Goal: Information Seeking & Learning: Learn about a topic

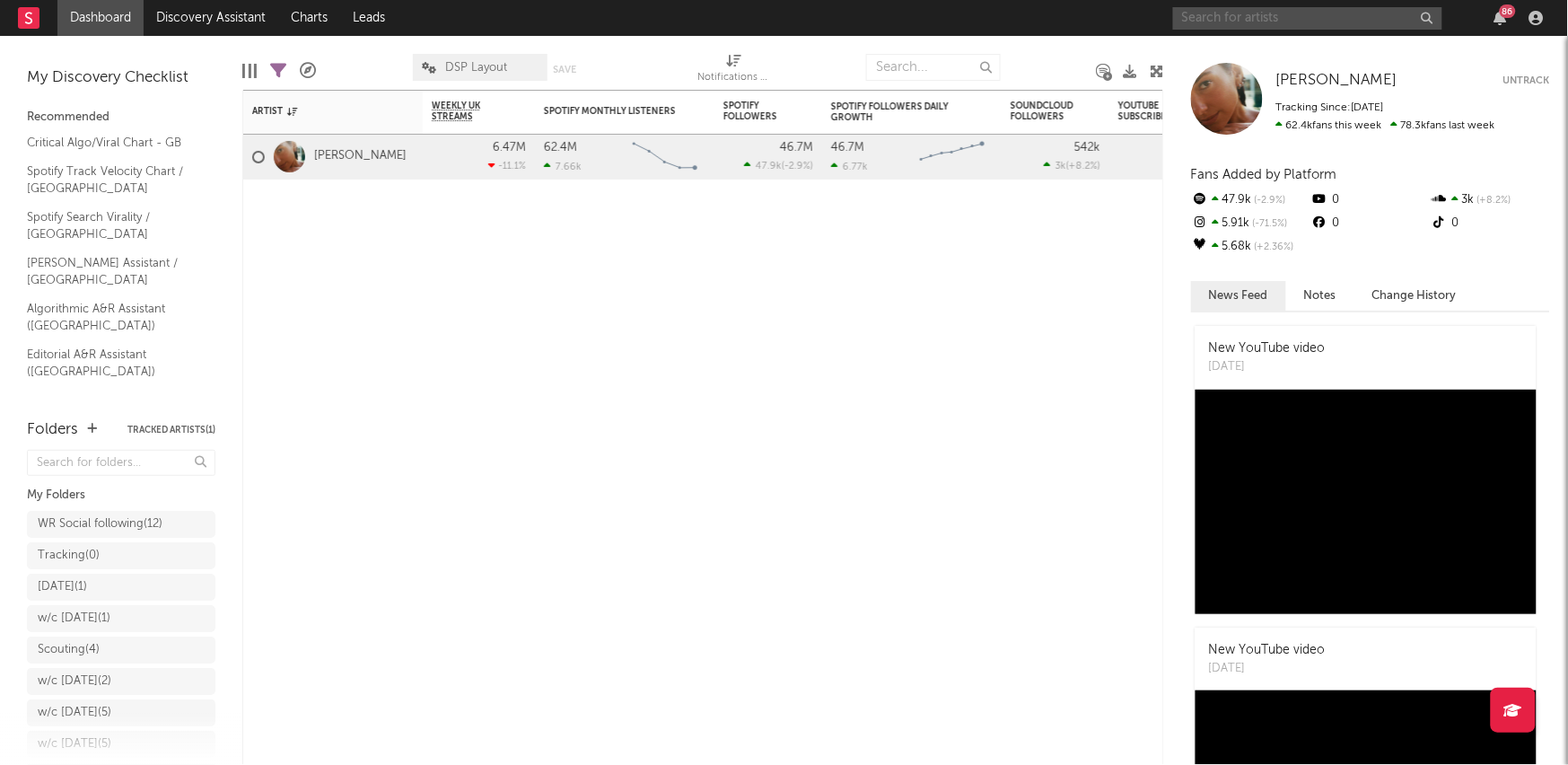
click at [1309, 14] on input "text" at bounding box center [1307, 18] width 269 height 23
type input "[PERSON_NAME]"
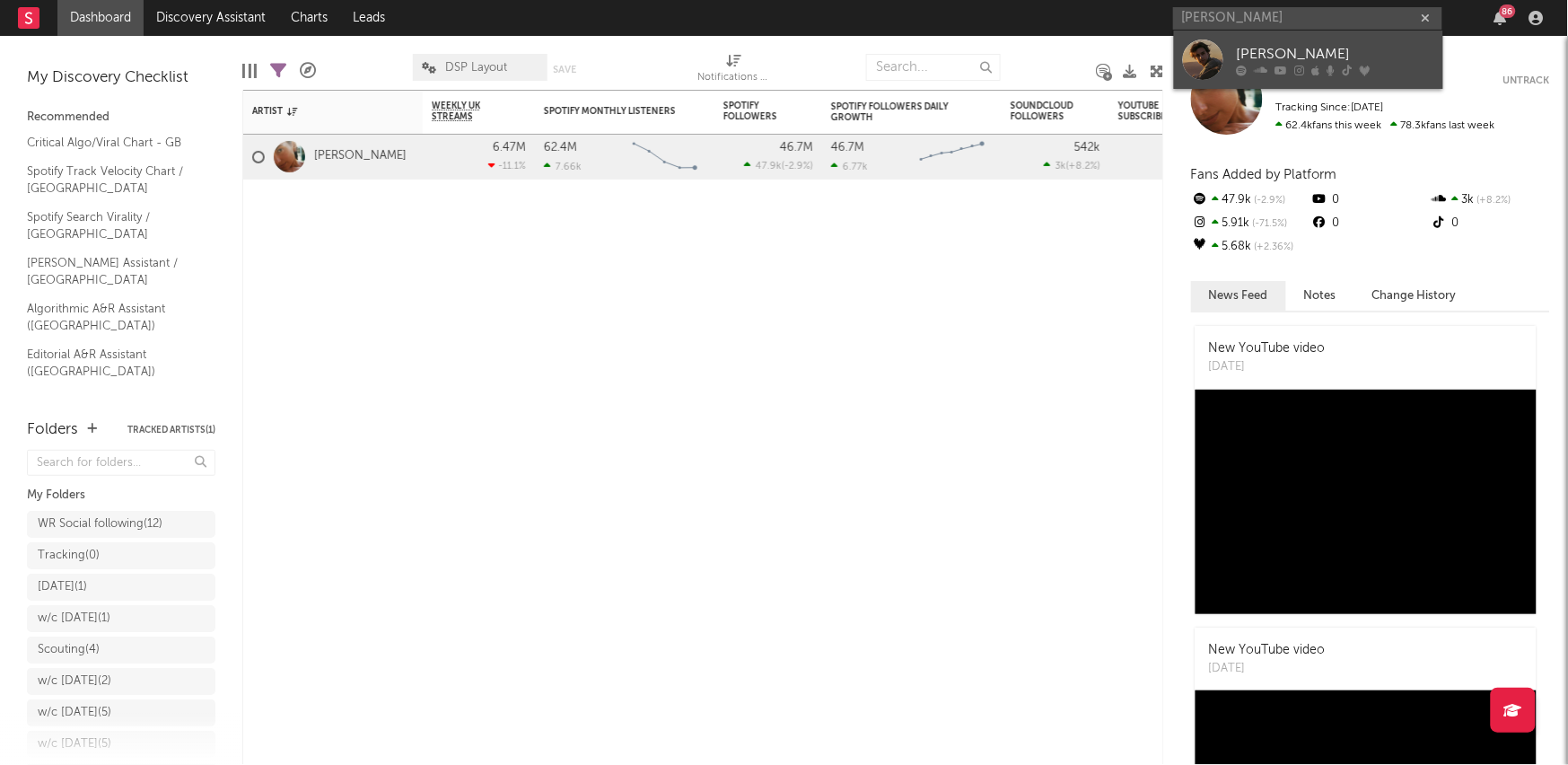
click at [1201, 53] on div at bounding box center [1202, 60] width 41 height 41
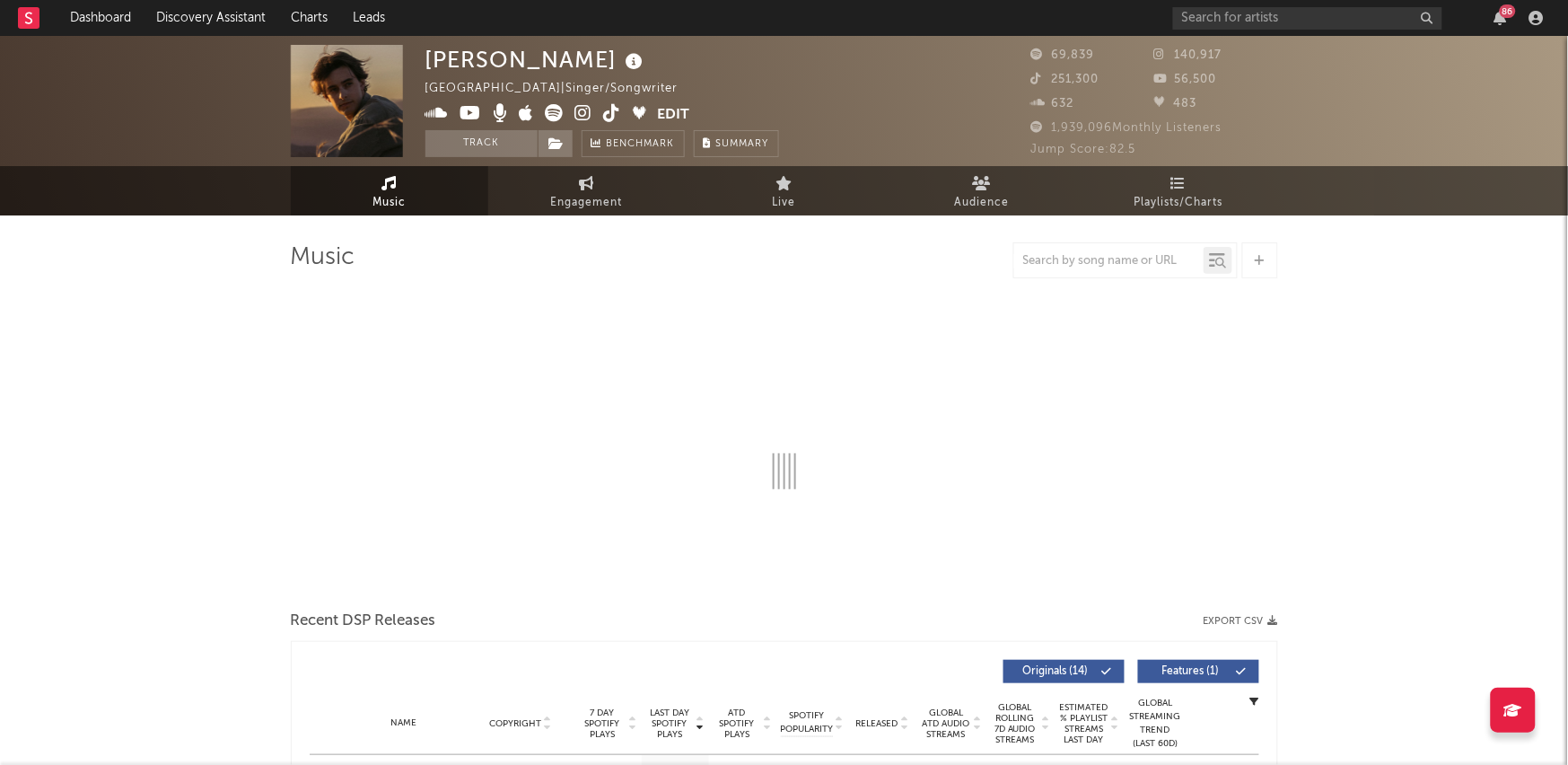
select select "6m"
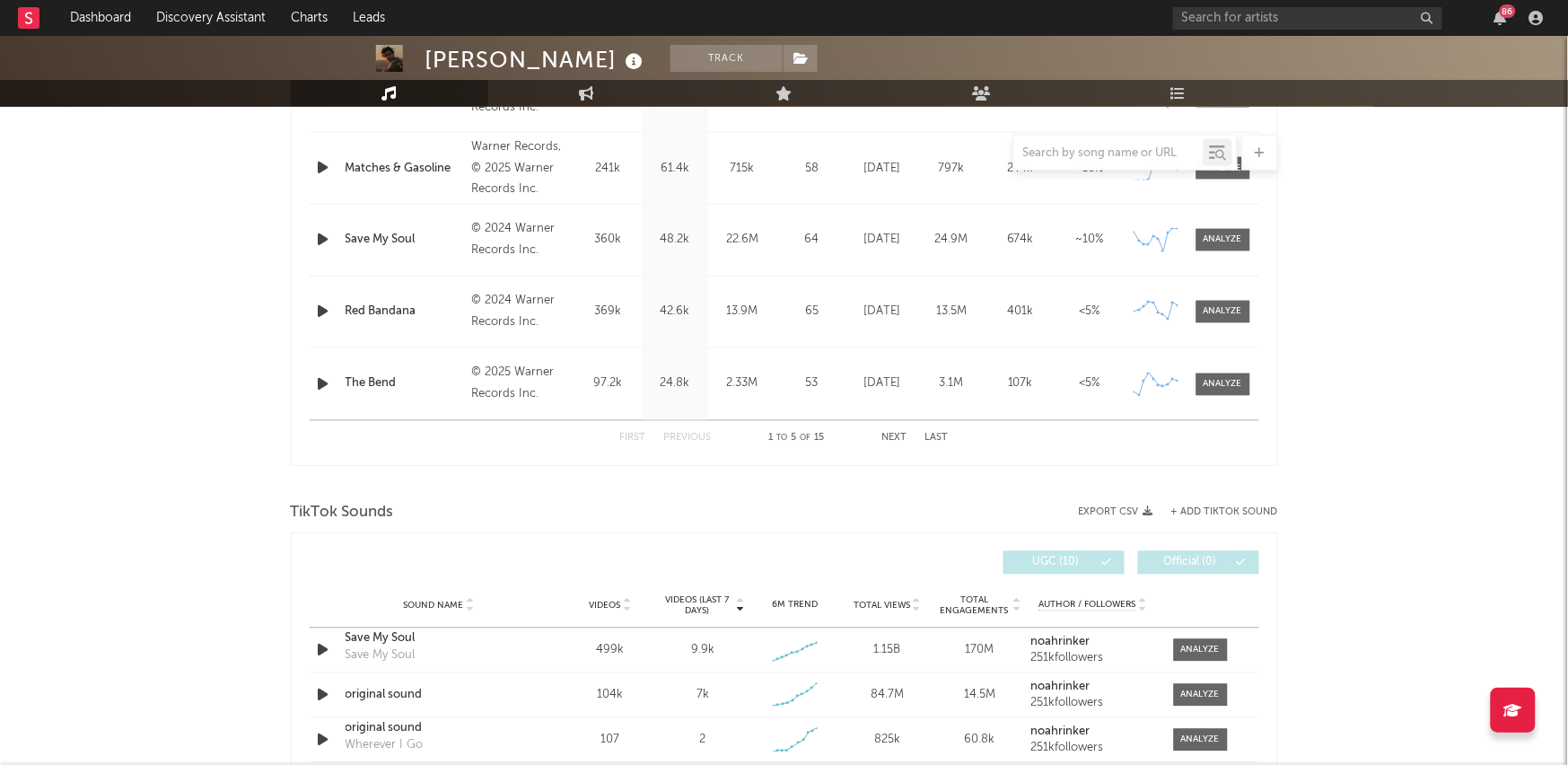
scroll to position [1051, 0]
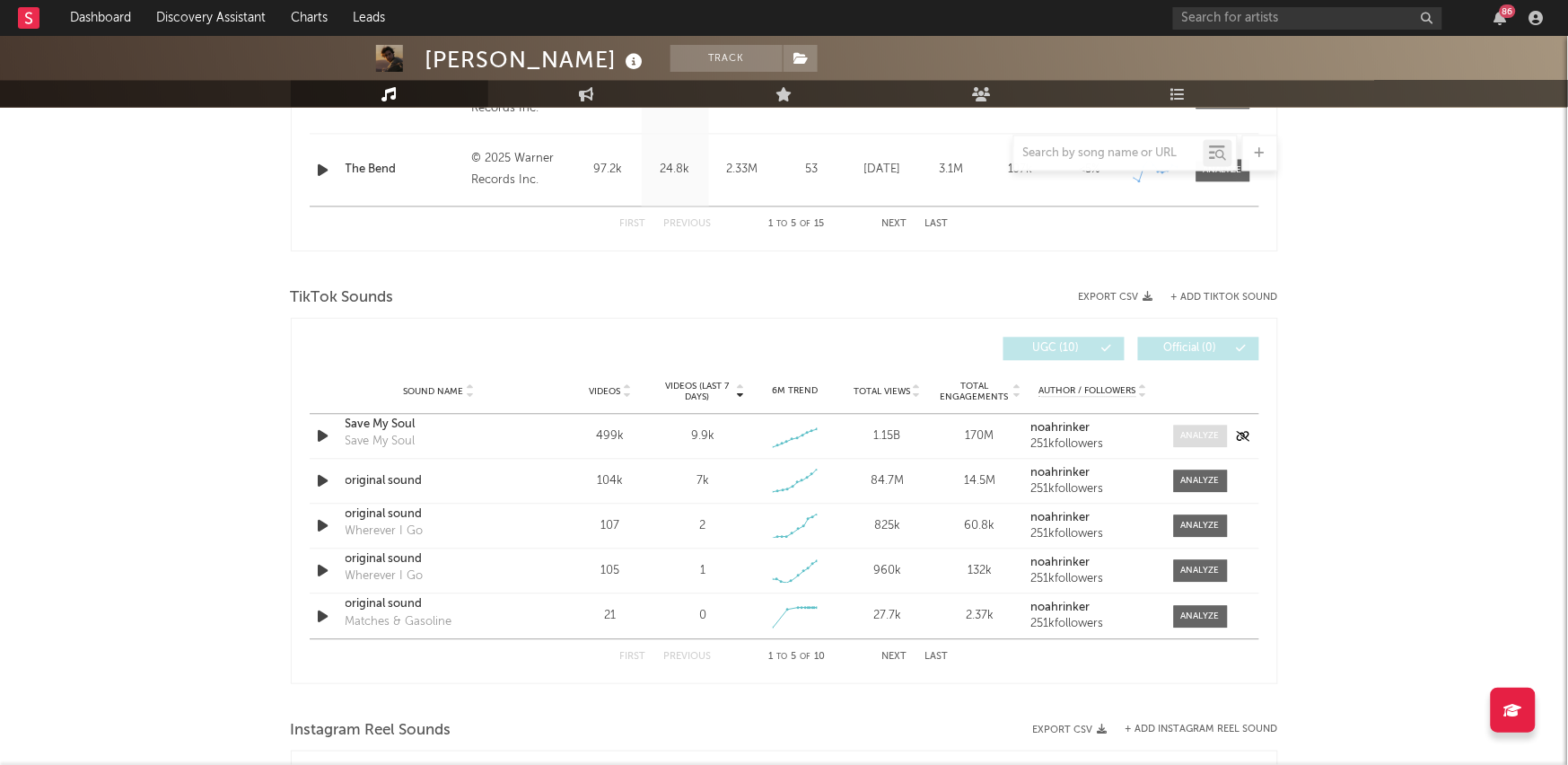
click at [1175, 441] on span at bounding box center [1200, 436] width 54 height 23
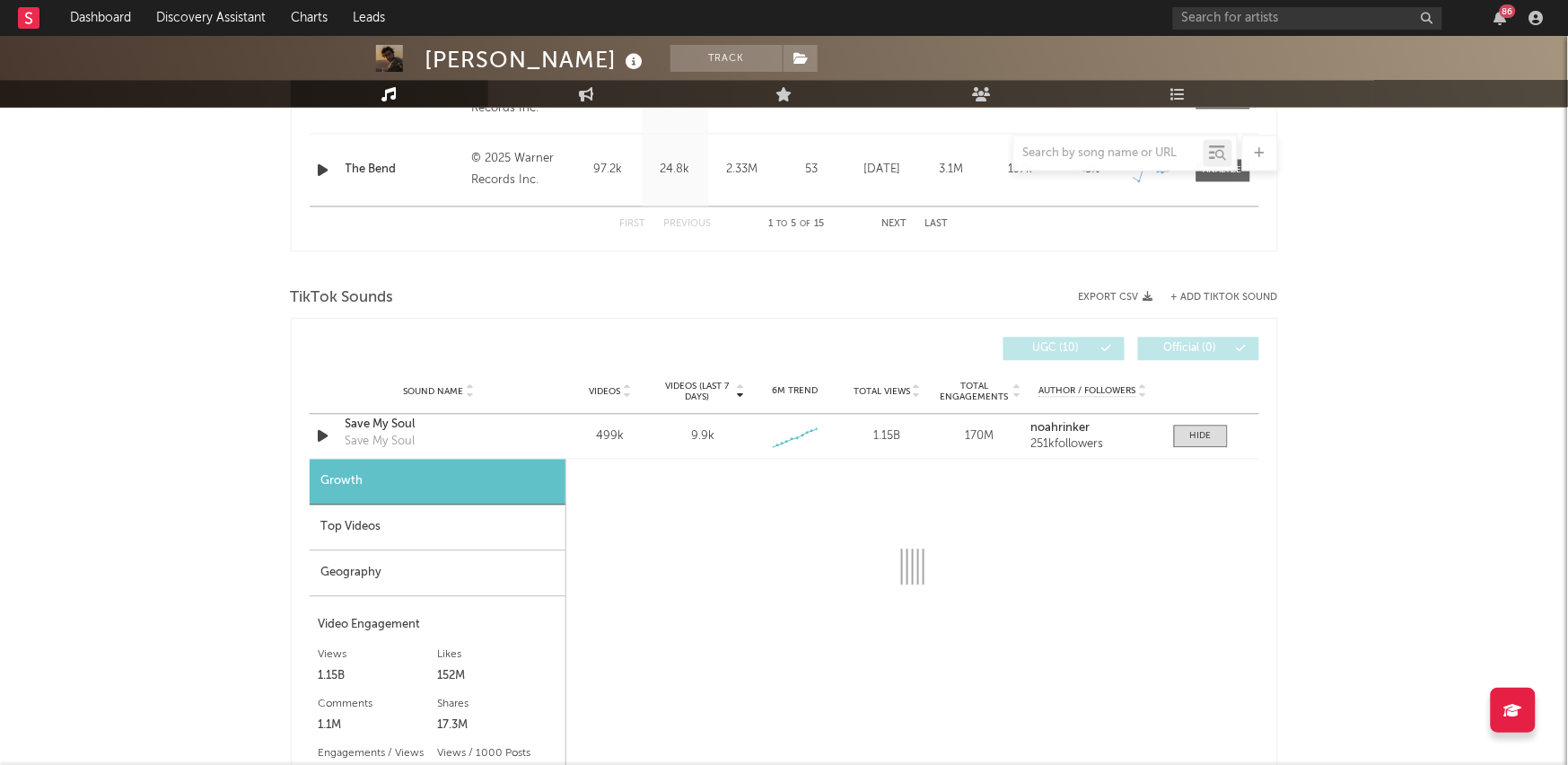
scroll to position [1165, 0]
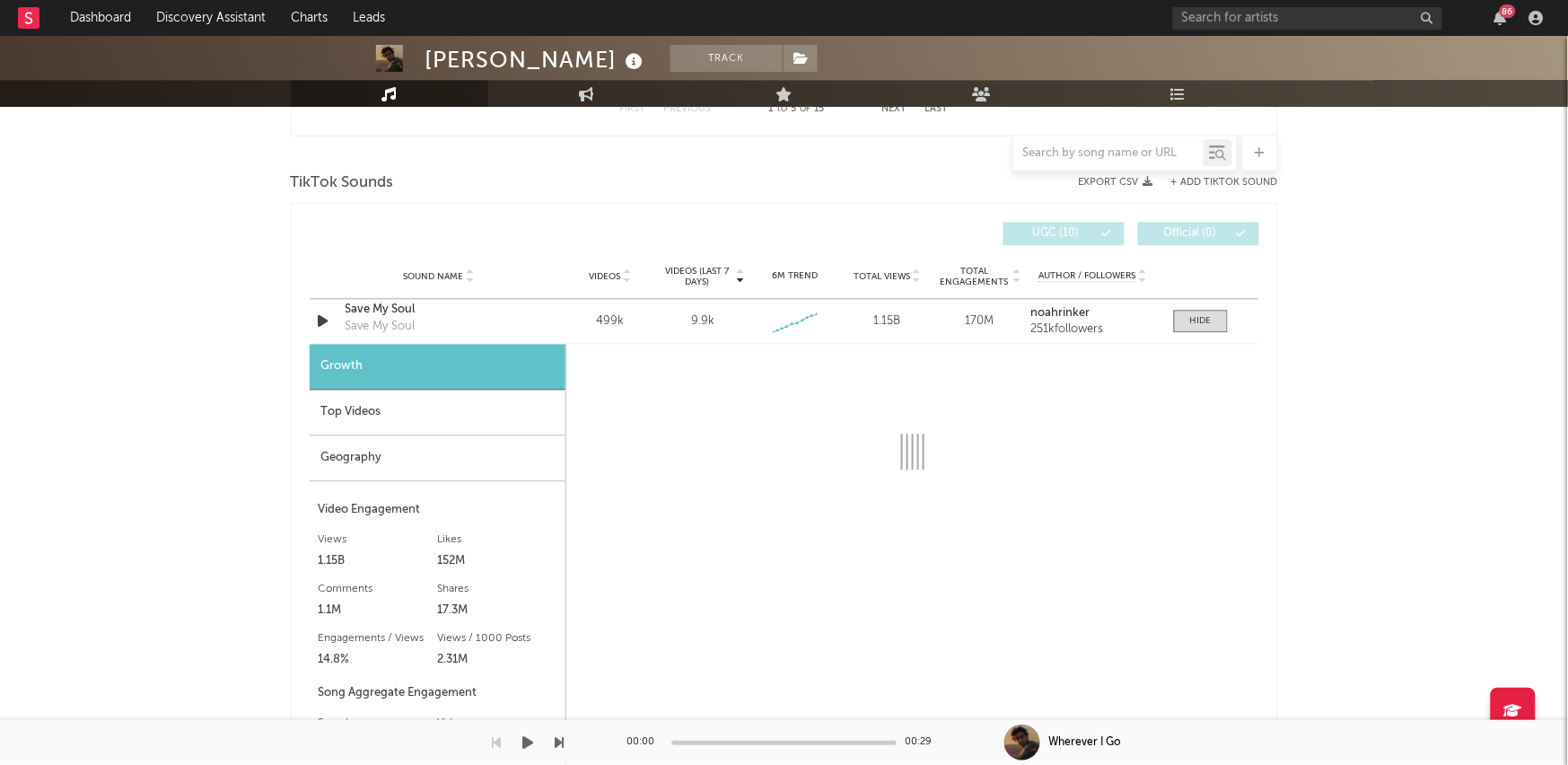
select select "6m"
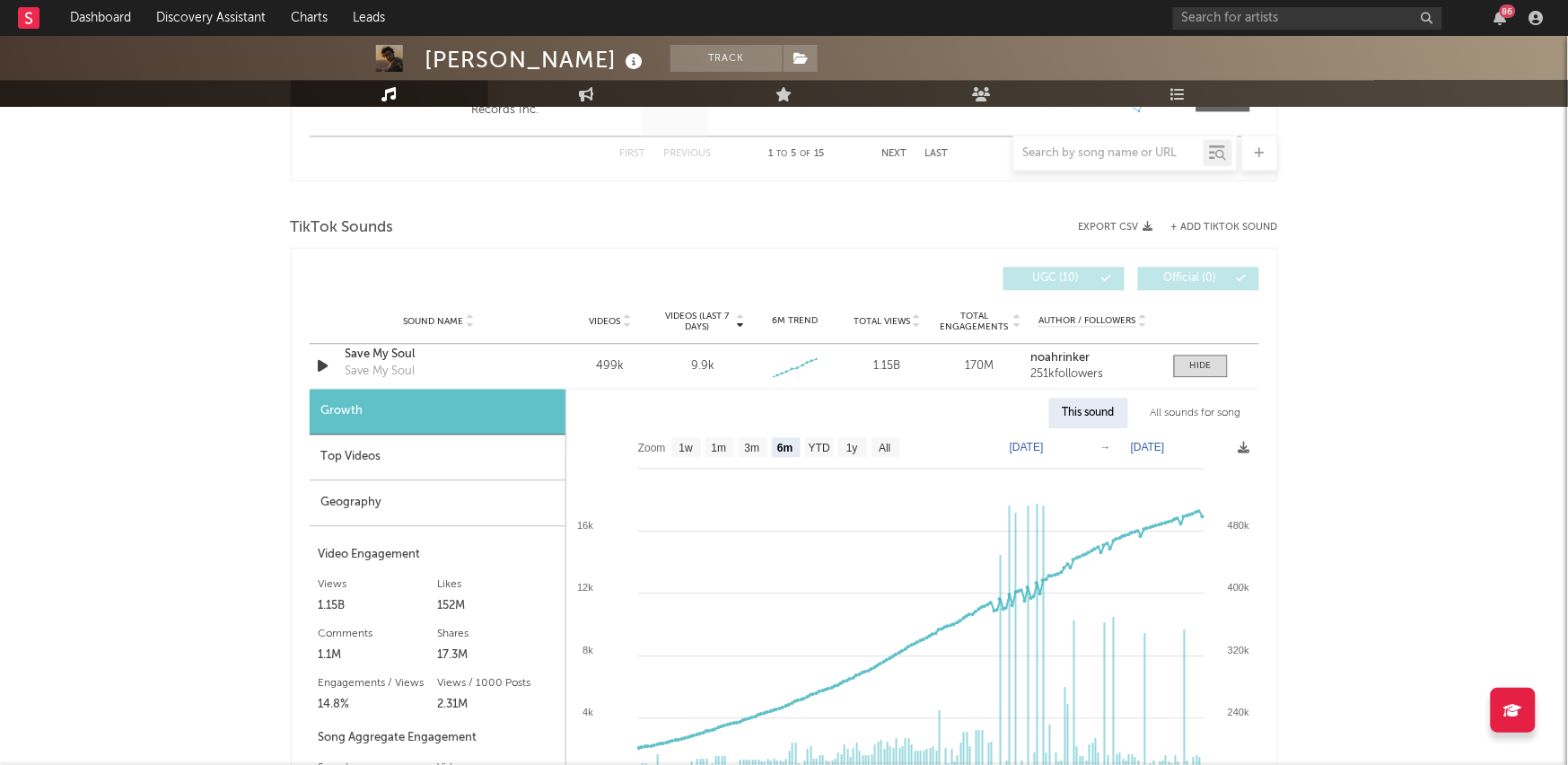
scroll to position [0, 0]
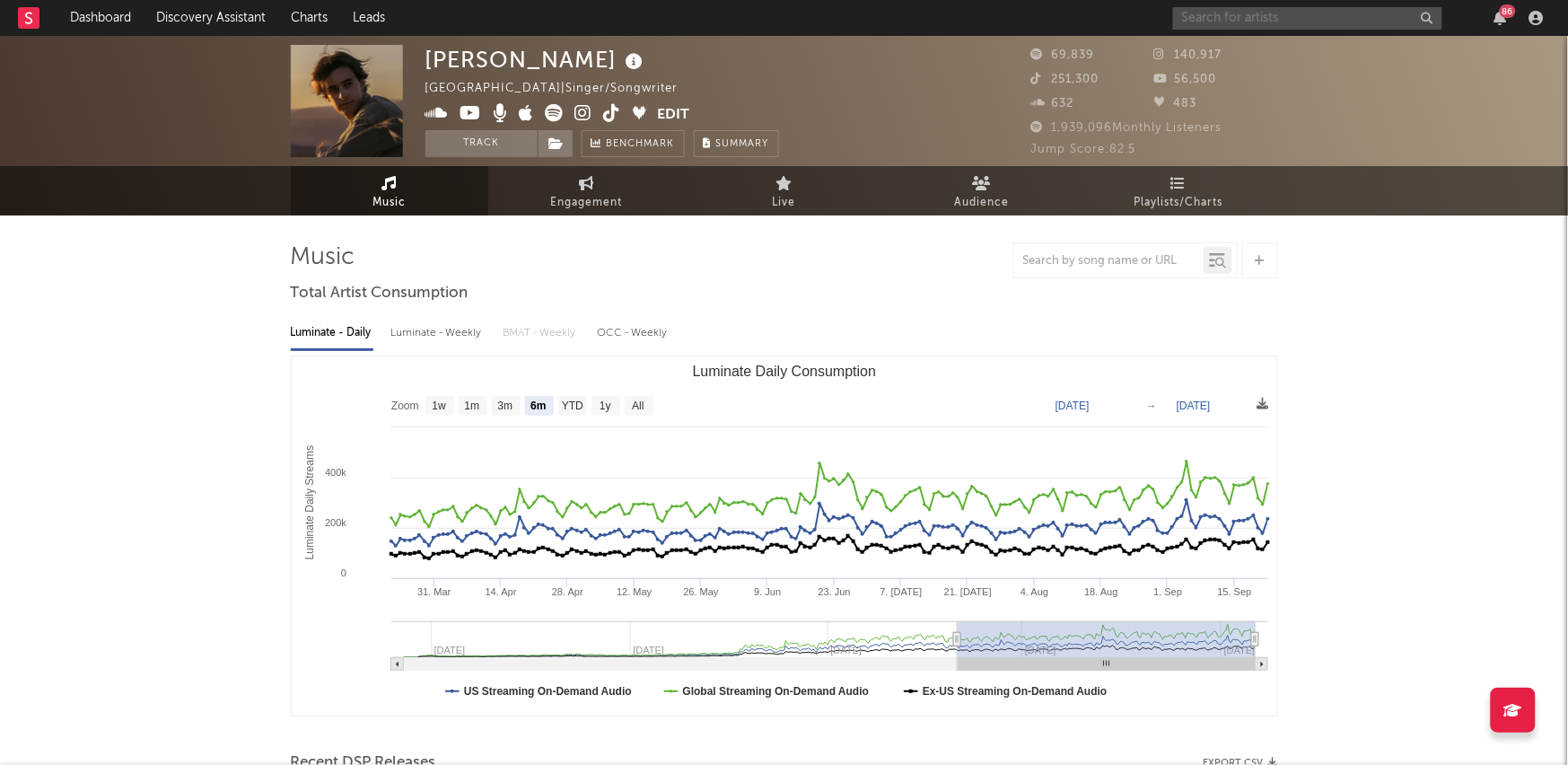
click at [1205, 14] on input "text" at bounding box center [1307, 18] width 269 height 23
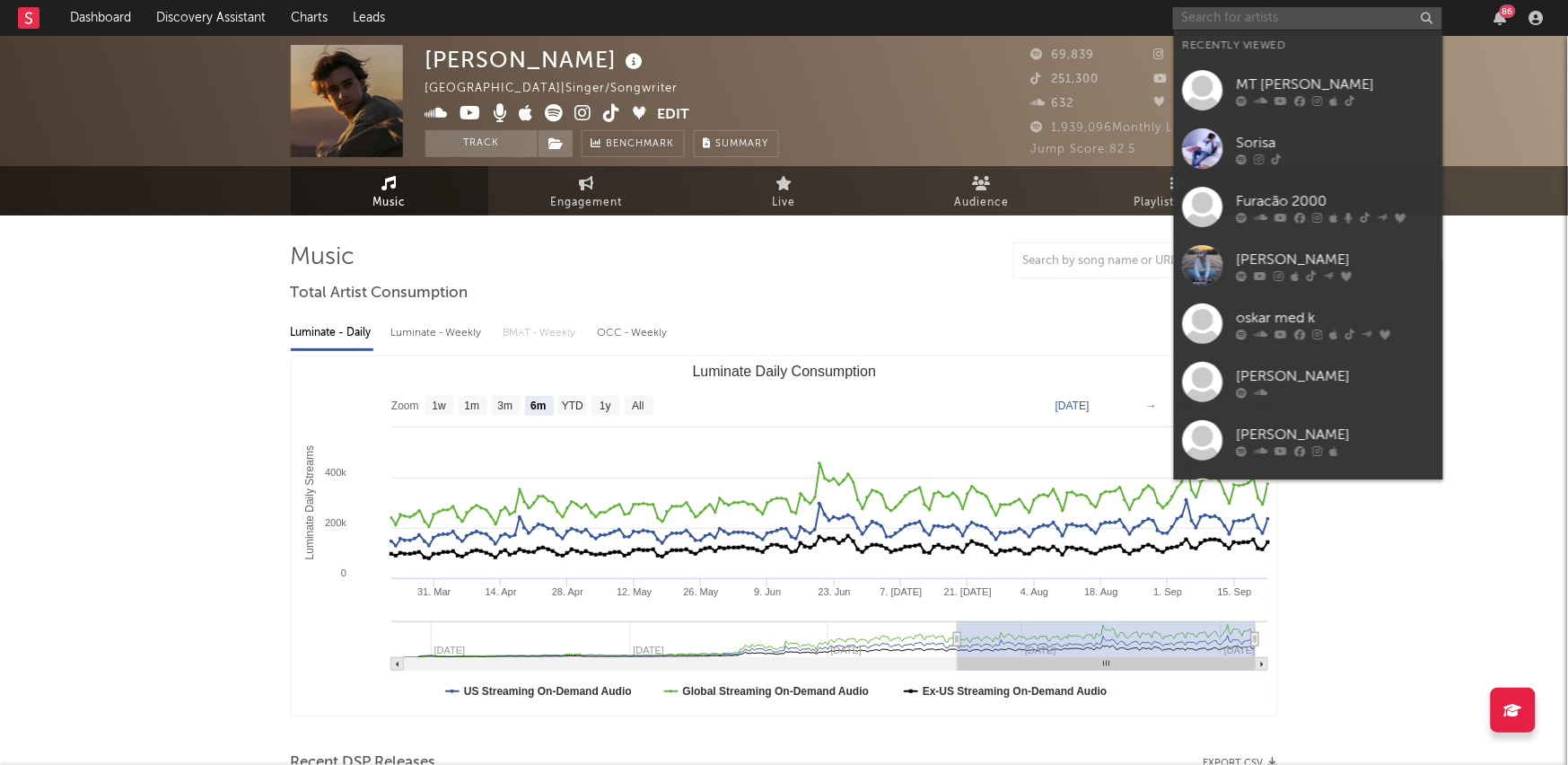
paste input "[URL][DOMAIN_NAME]"
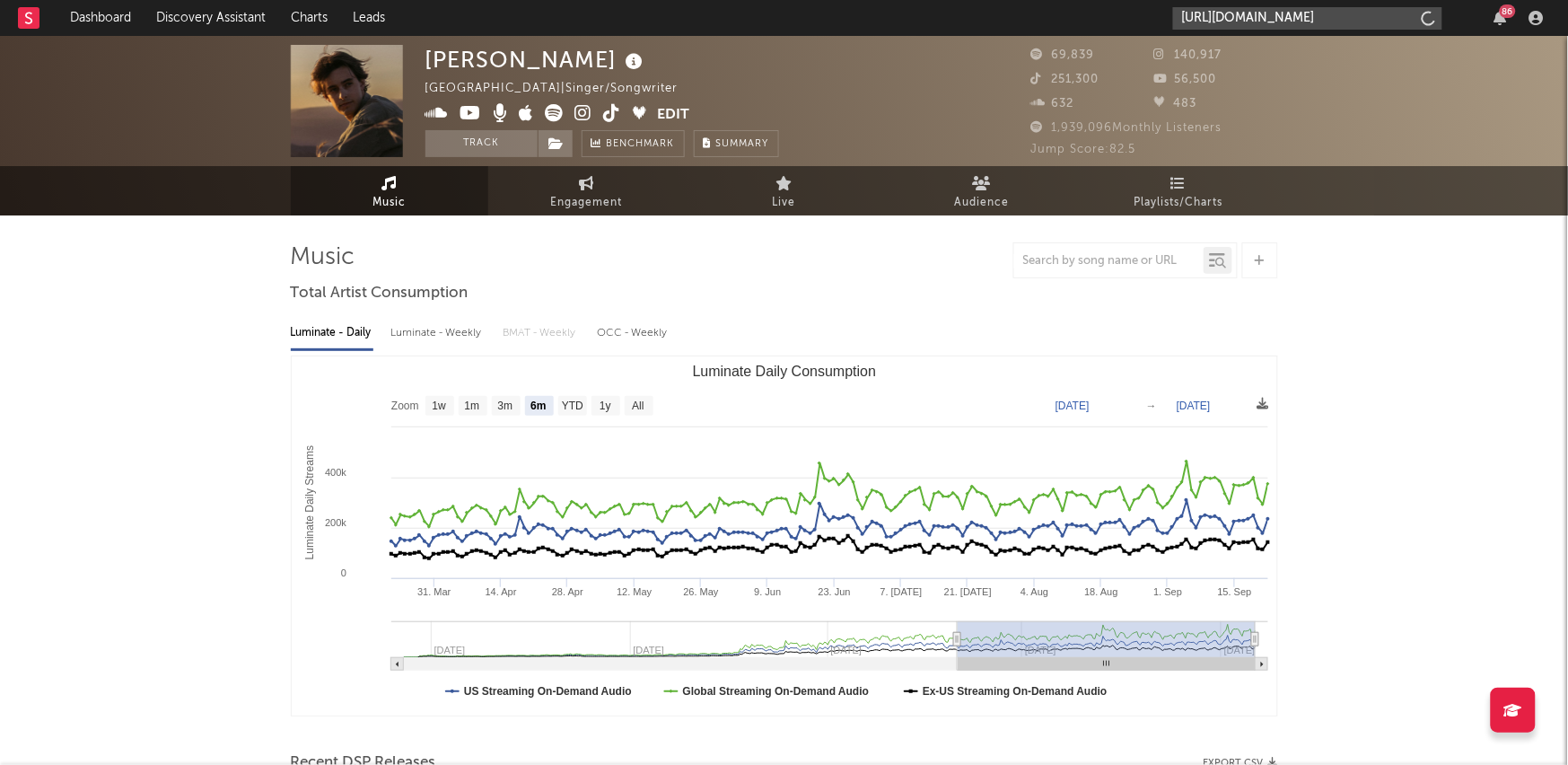
scroll to position [0, 291]
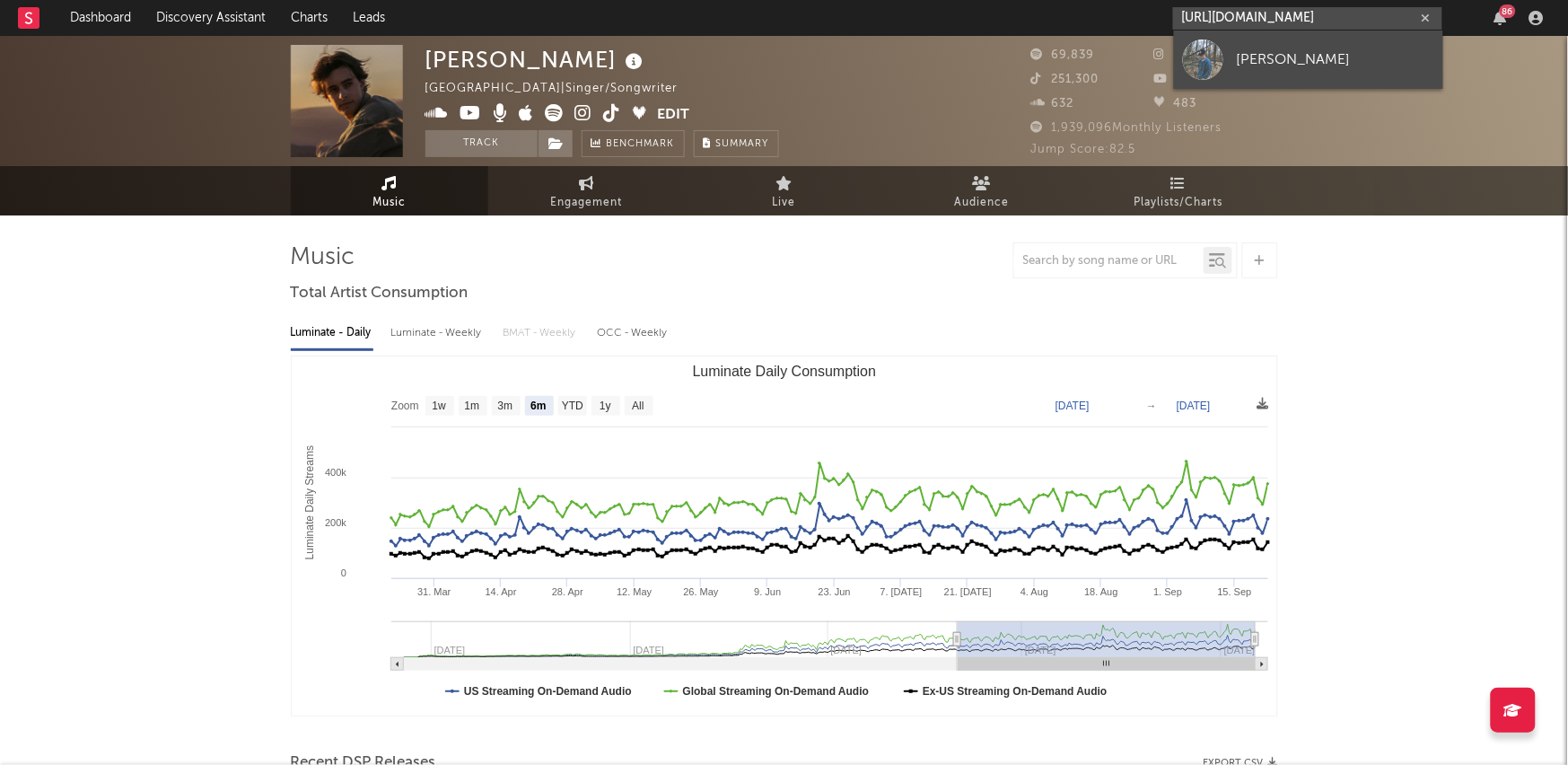
type input "[URL][DOMAIN_NAME]"
click at [1289, 69] on div "[PERSON_NAME]" at bounding box center [1335, 60] width 198 height 22
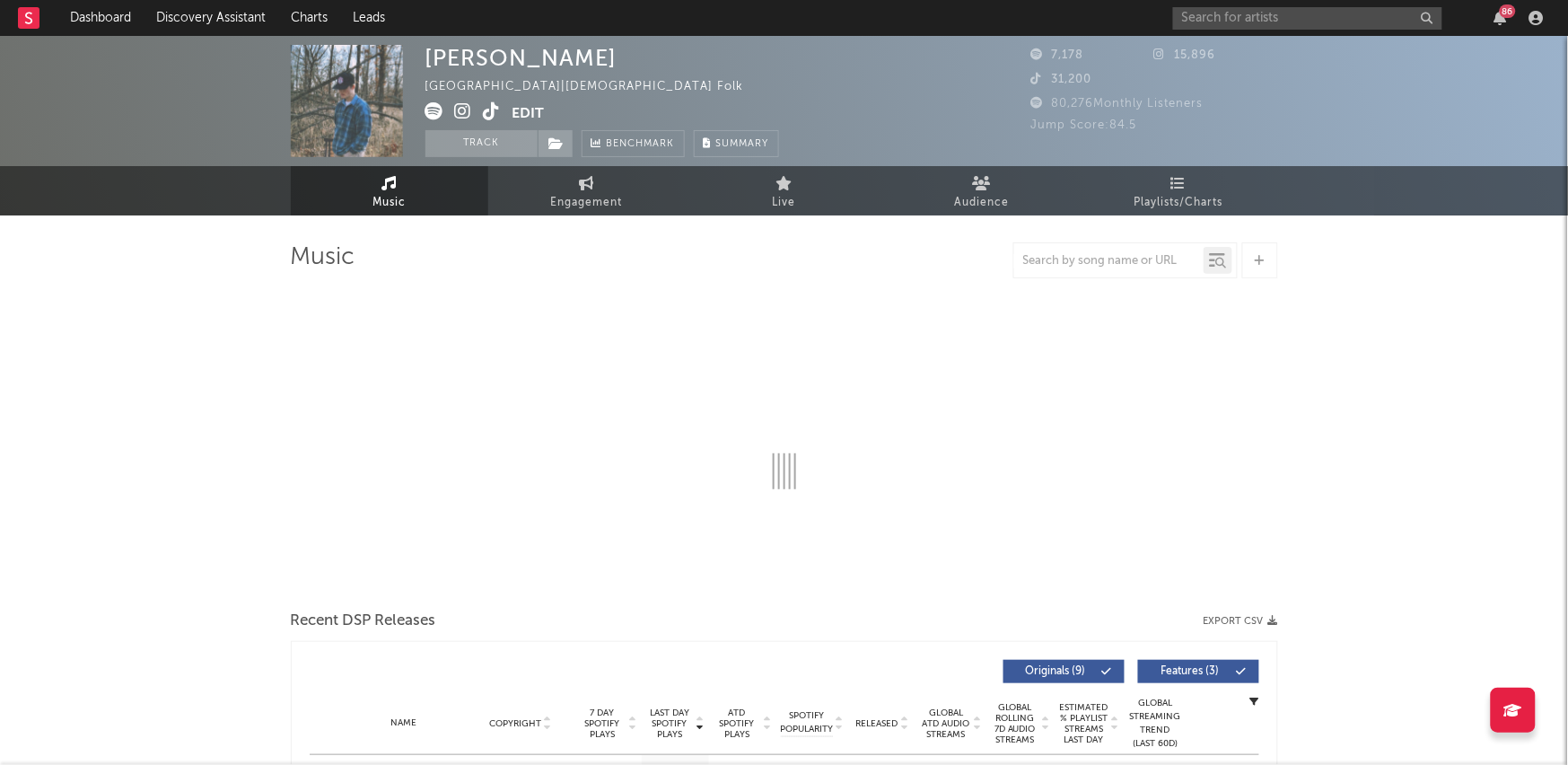
select select "1w"
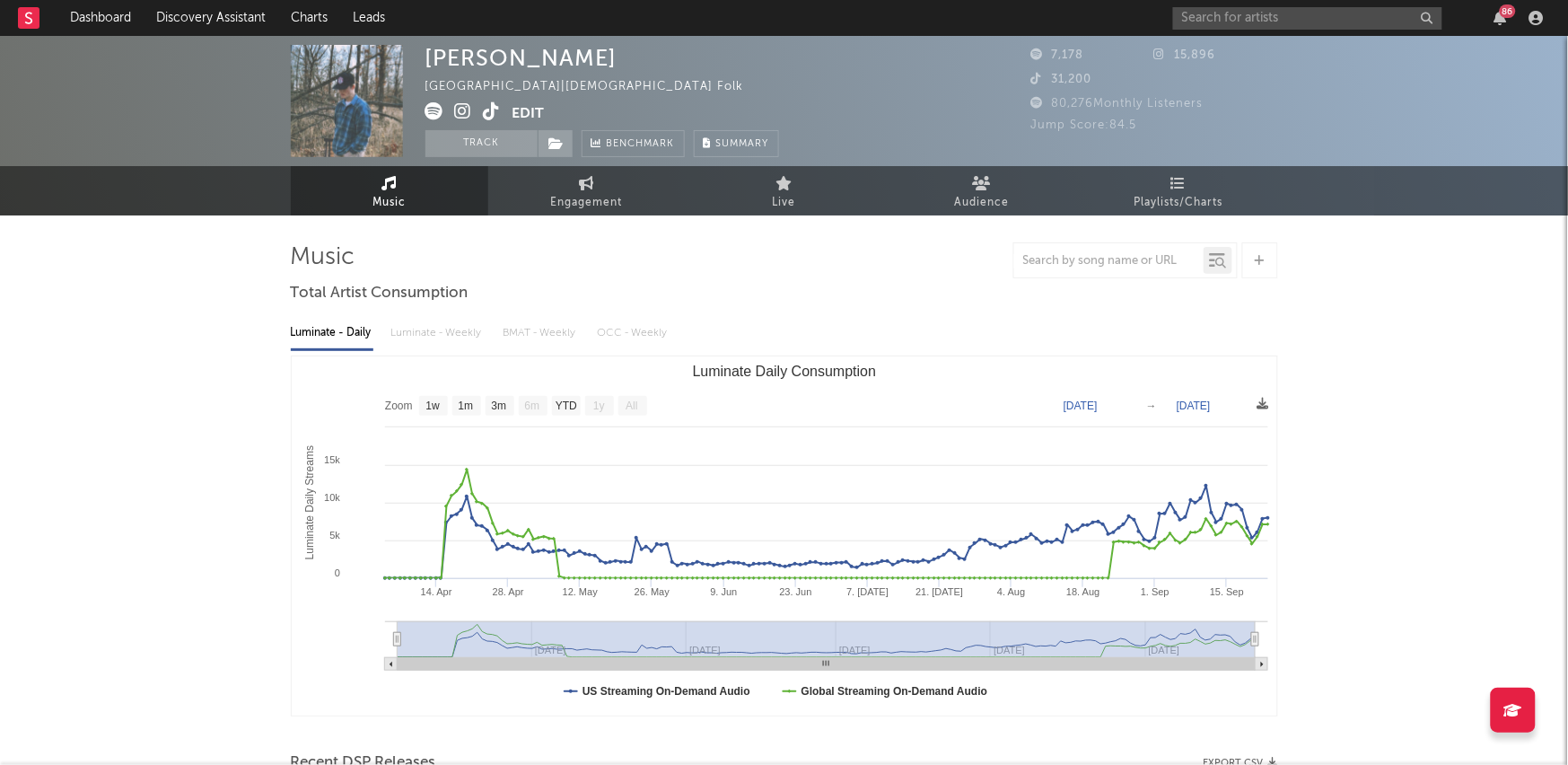
click at [598, 188] on link "Engagement" at bounding box center [587, 191] width 198 height 50
select select "1w"
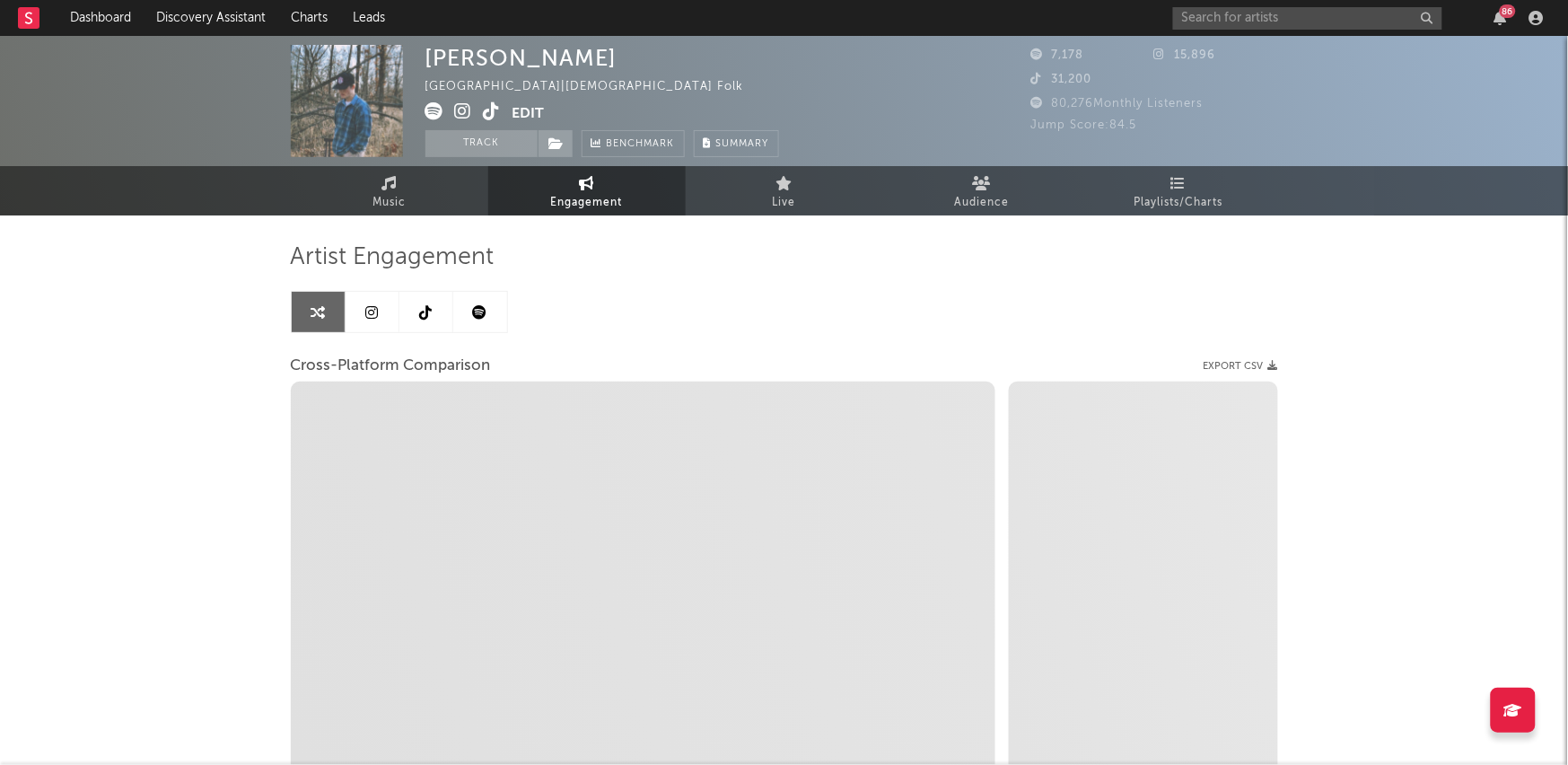
click at [480, 109] on span at bounding box center [469, 113] width 87 height 23
click at [486, 111] on icon at bounding box center [491, 111] width 17 height 18
select select "1m"
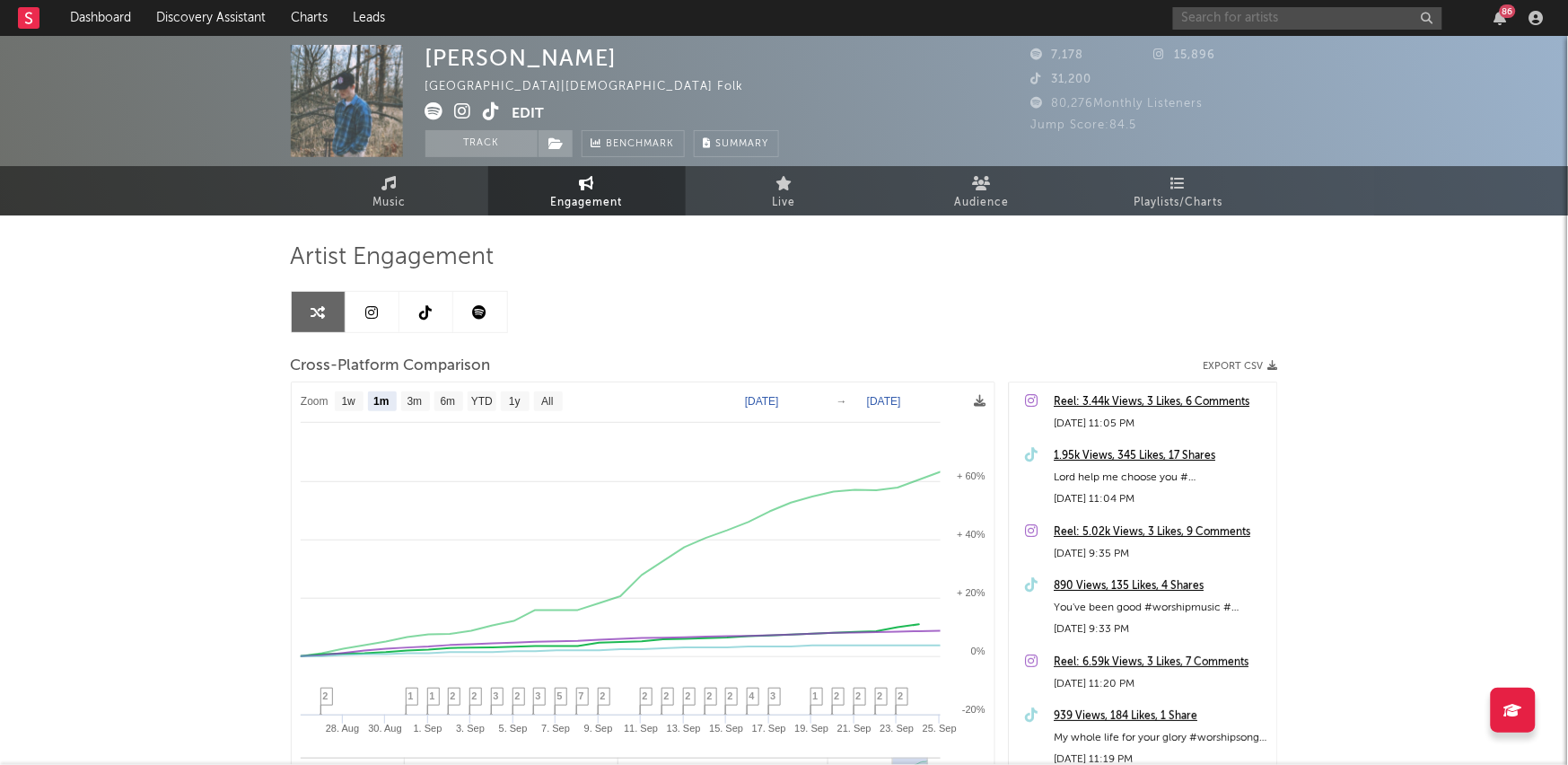
click at [1235, 9] on input "text" at bounding box center [1307, 18] width 269 height 23
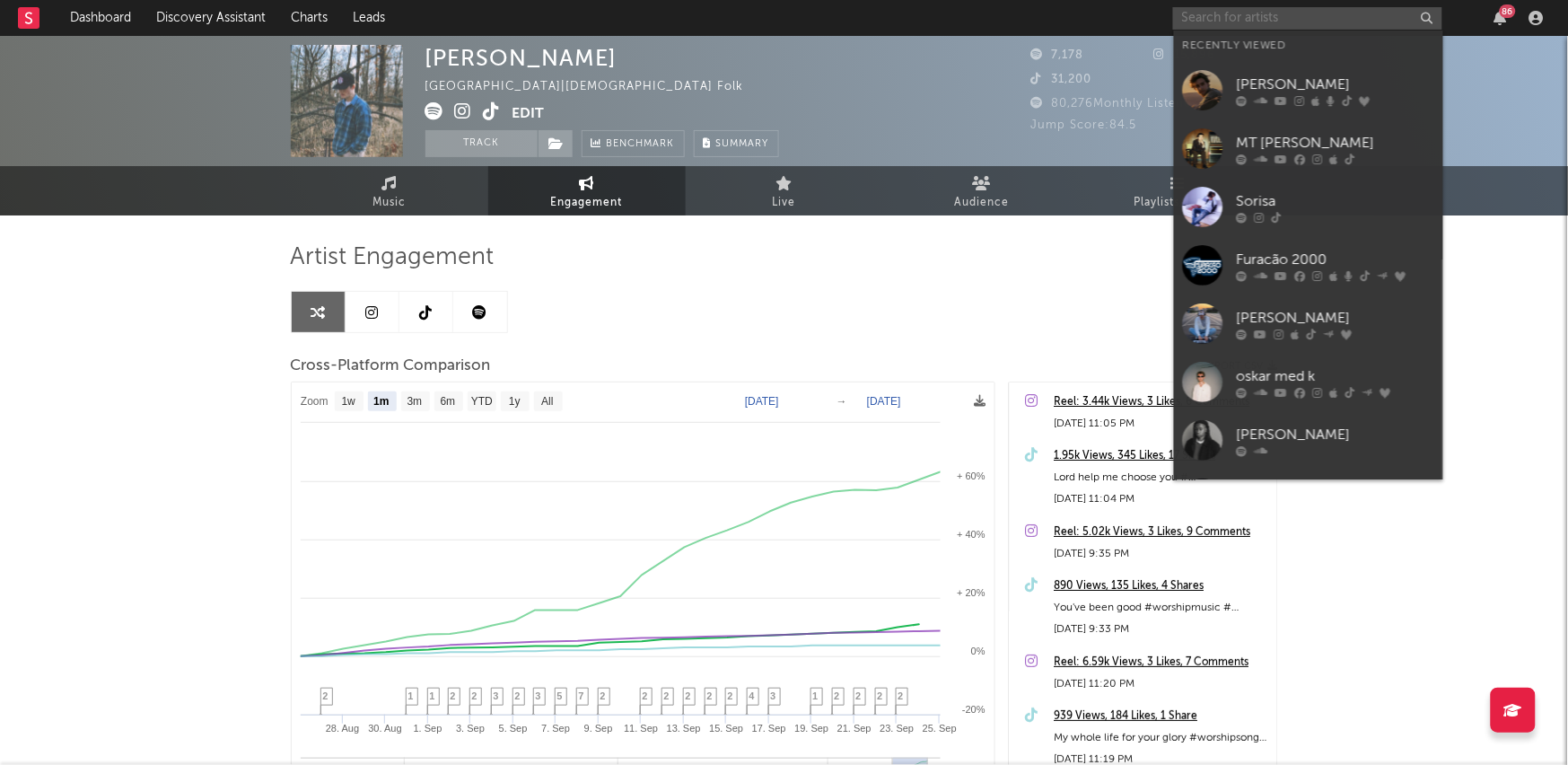
click at [1235, 23] on input "text" at bounding box center [1307, 18] width 269 height 23
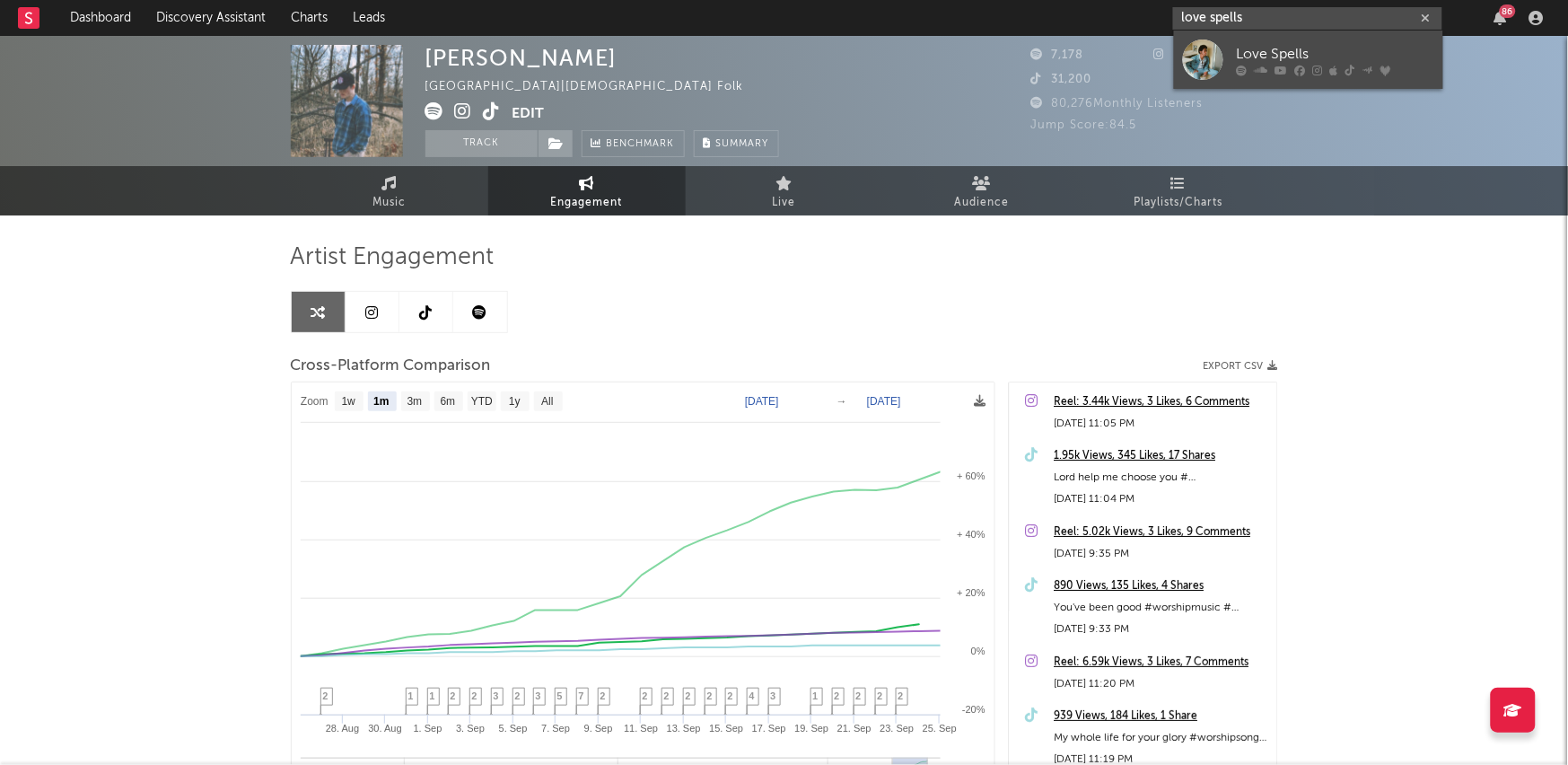
type input "love spells"
click at [1212, 53] on div at bounding box center [1202, 60] width 41 height 41
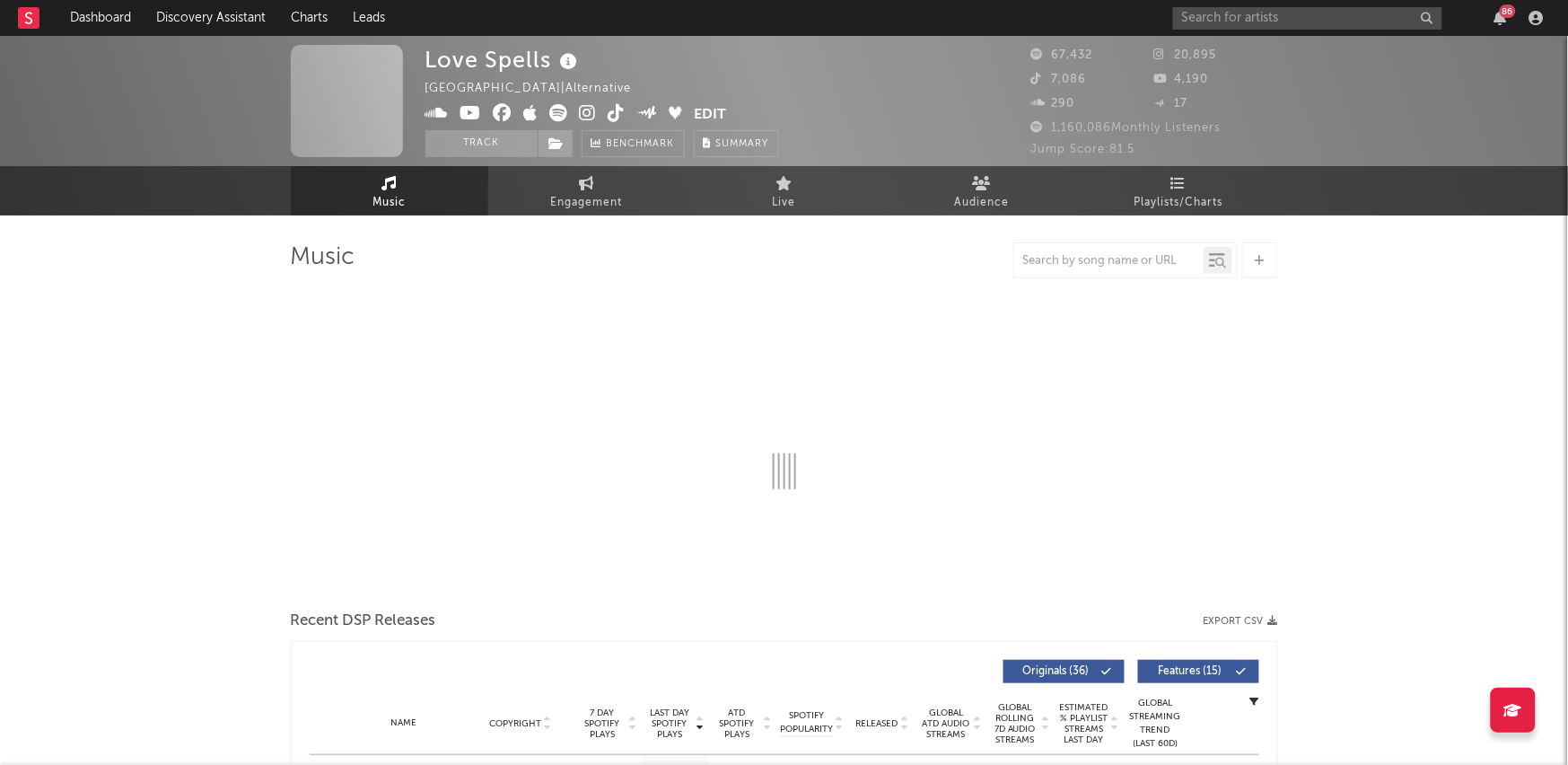
select select "6m"
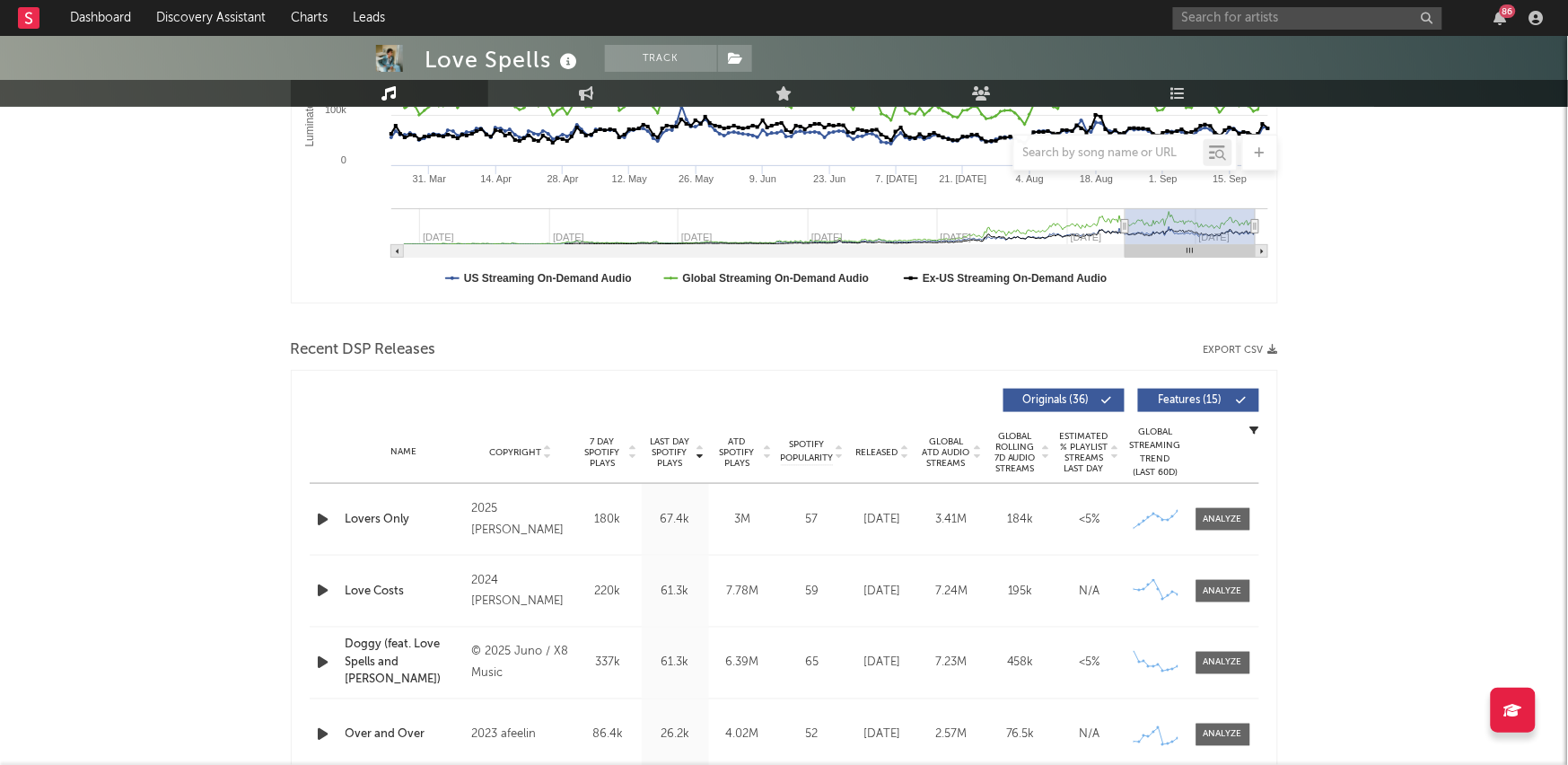
scroll to position [459, 0]
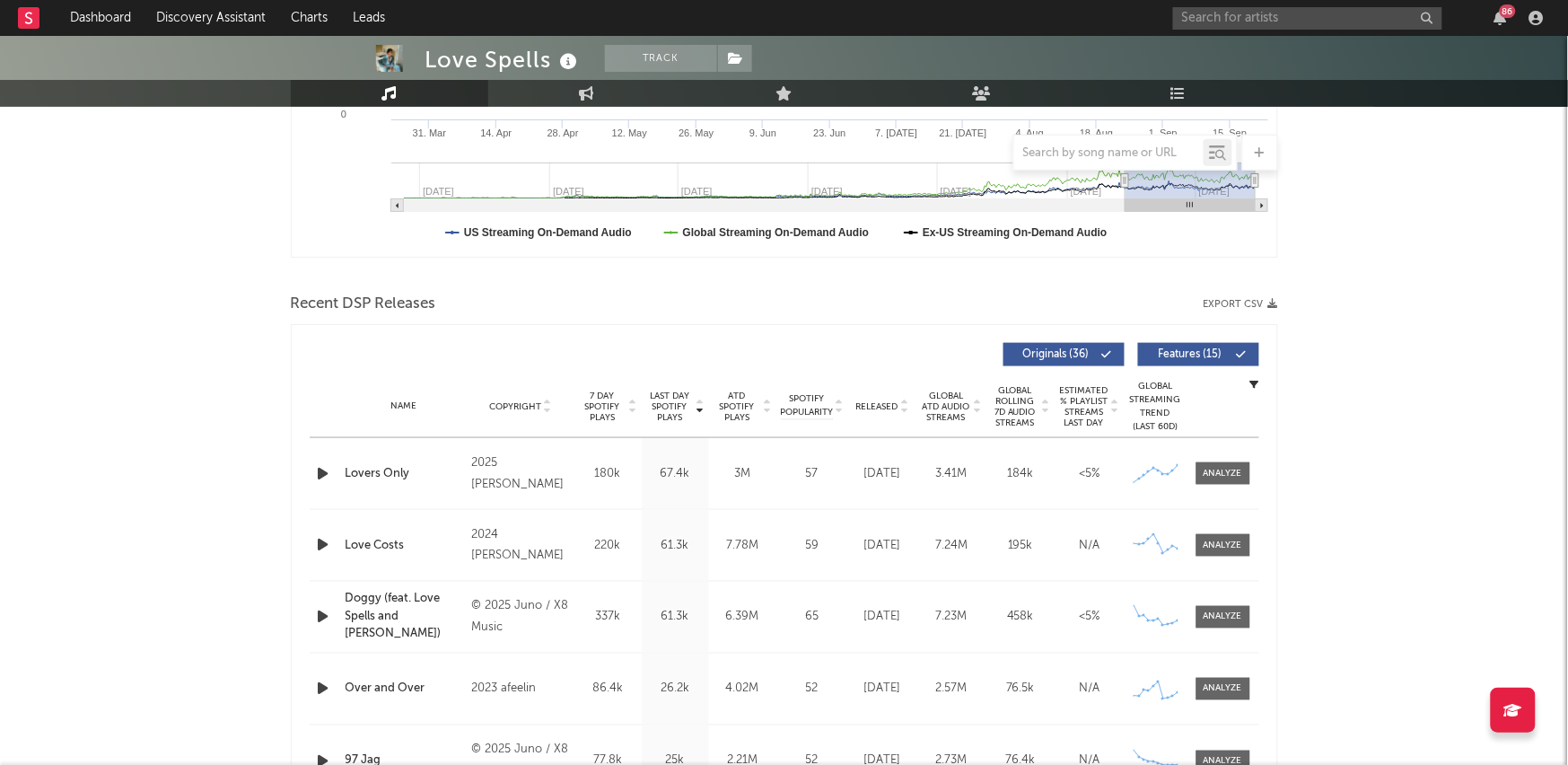
click at [1230, 461] on div "Name Lovers Only Copyright 2025 [PERSON_NAME] Label [PERSON_NAME] Album Names L…" at bounding box center [784, 473] width 950 height 71
click at [1222, 473] on div at bounding box center [1222, 474] width 39 height 14
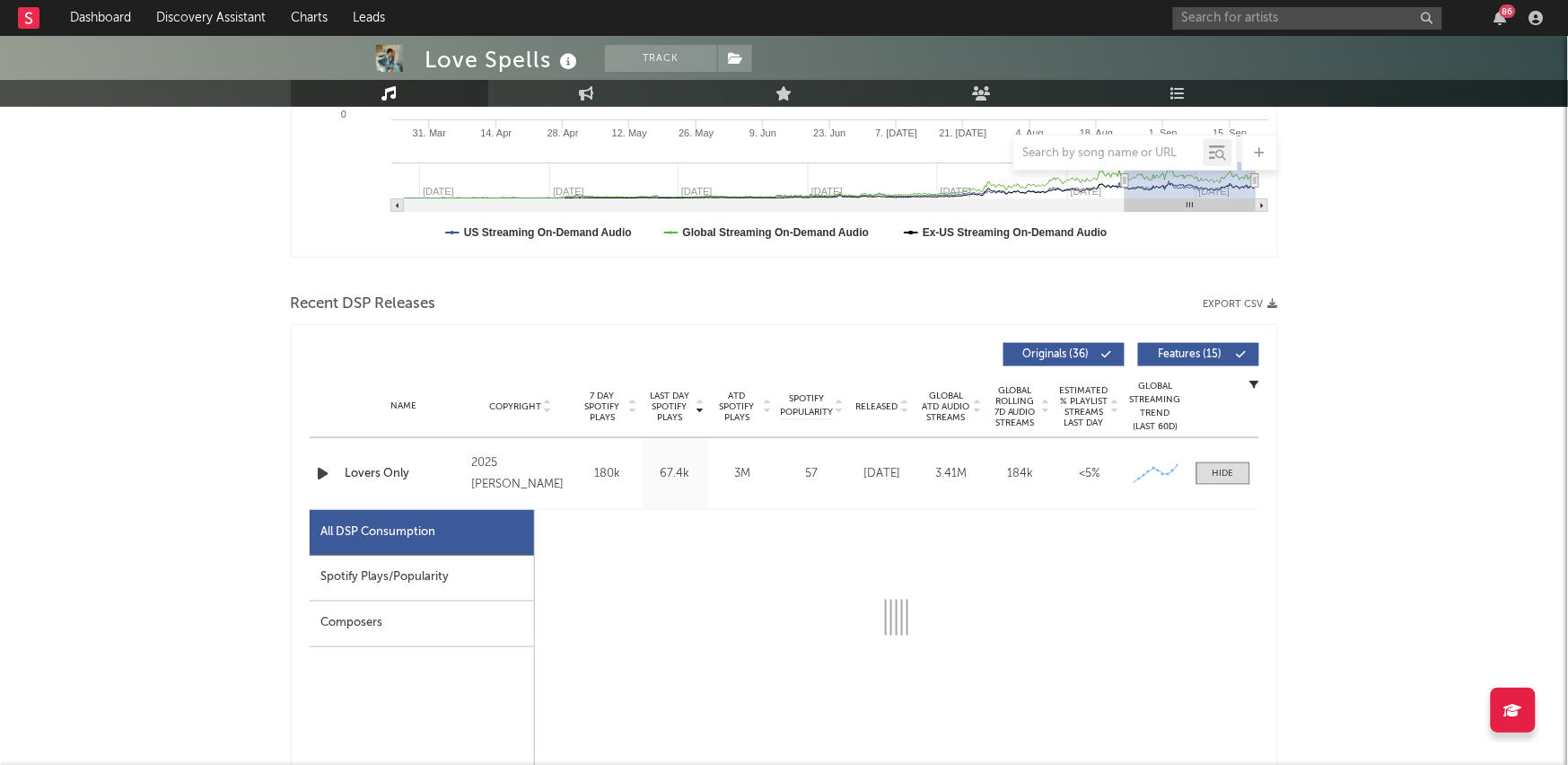
scroll to position [682, 0]
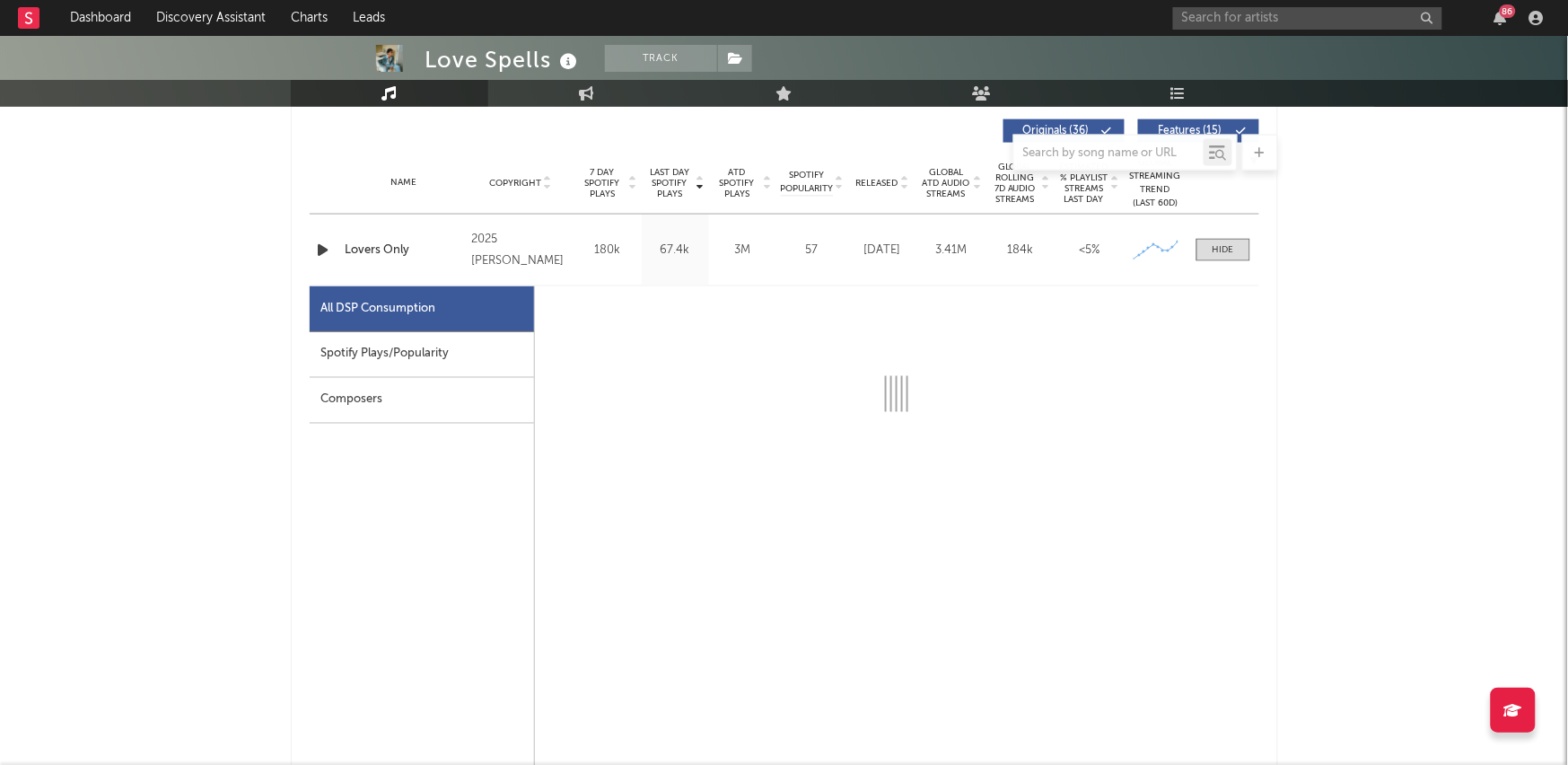
select select "6m"
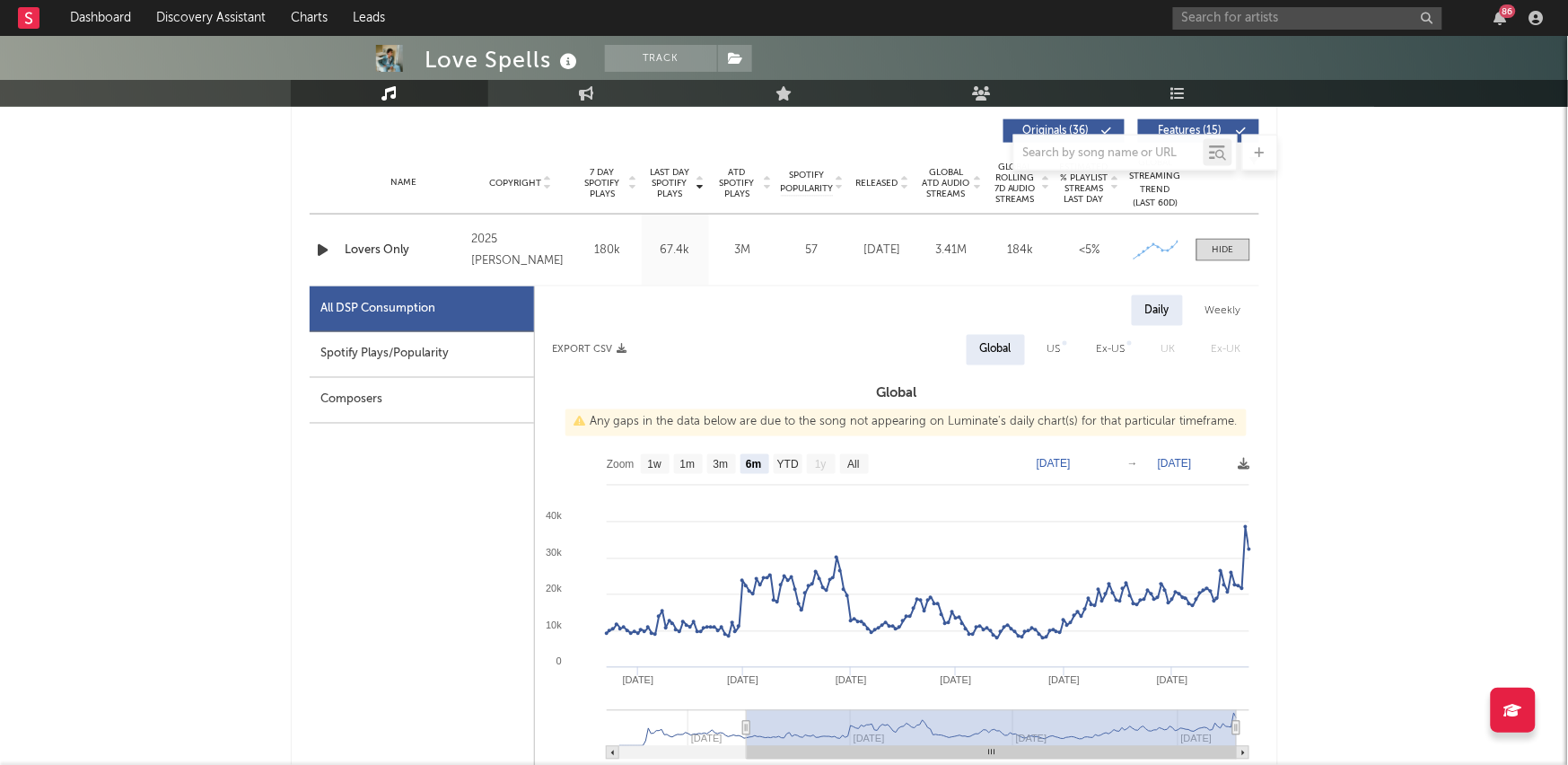
click at [486, 389] on div "Composers" at bounding box center [422, 401] width 225 height 46
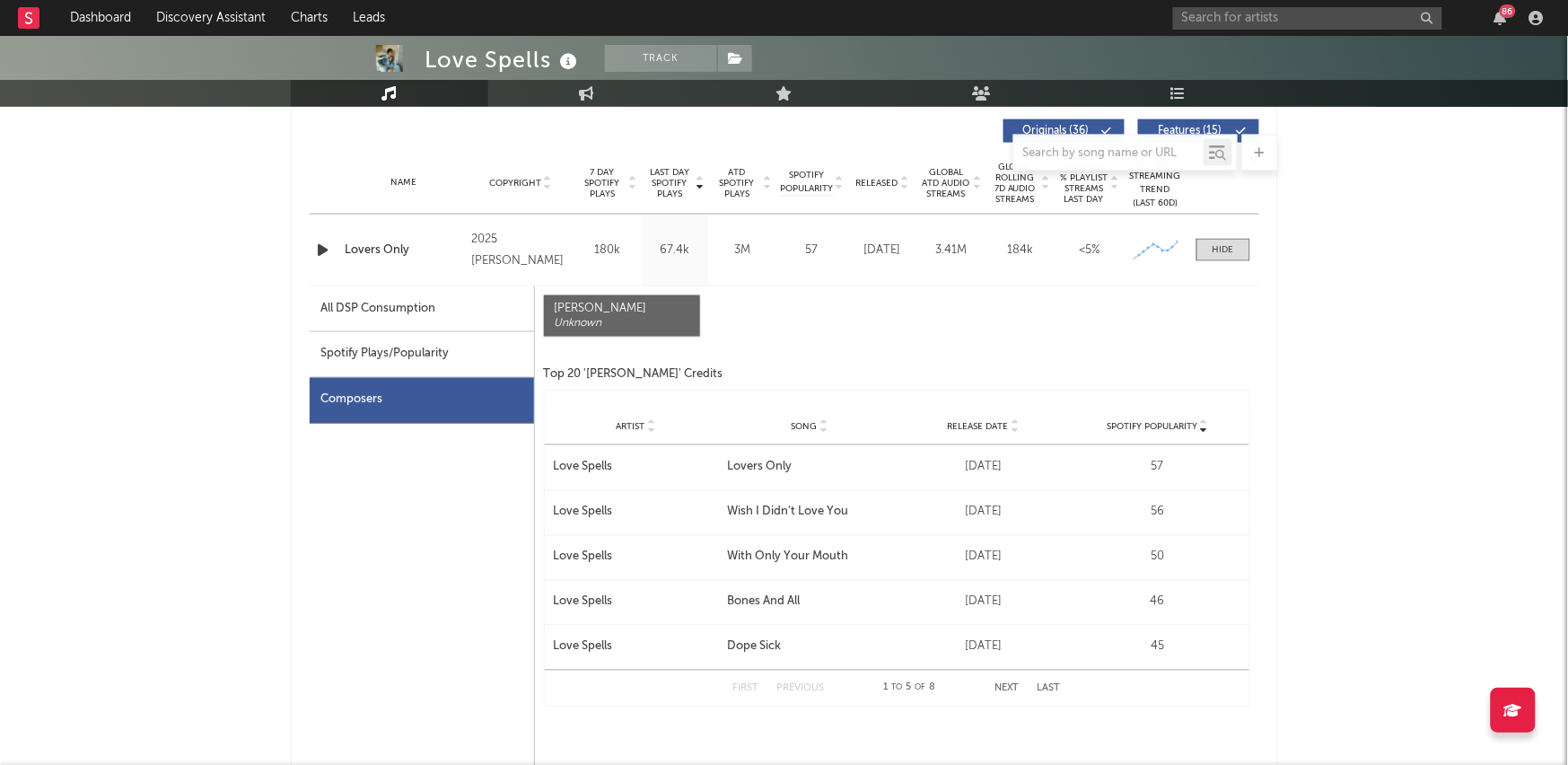
click at [476, 348] on div "Spotify Plays/Popularity" at bounding box center [422, 355] width 225 height 46
select select "6m"
select select "1w"
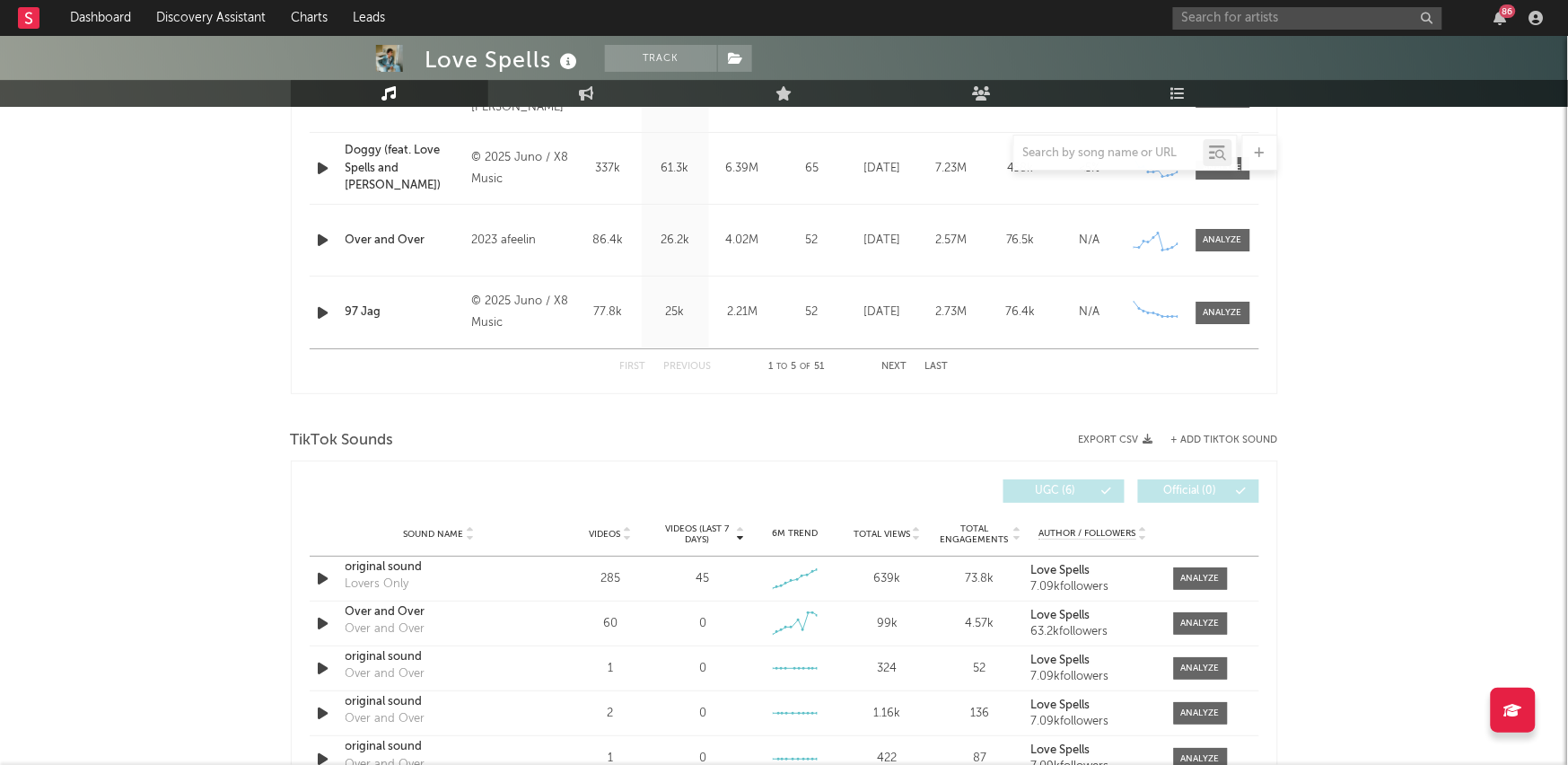
scroll to position [1827, 0]
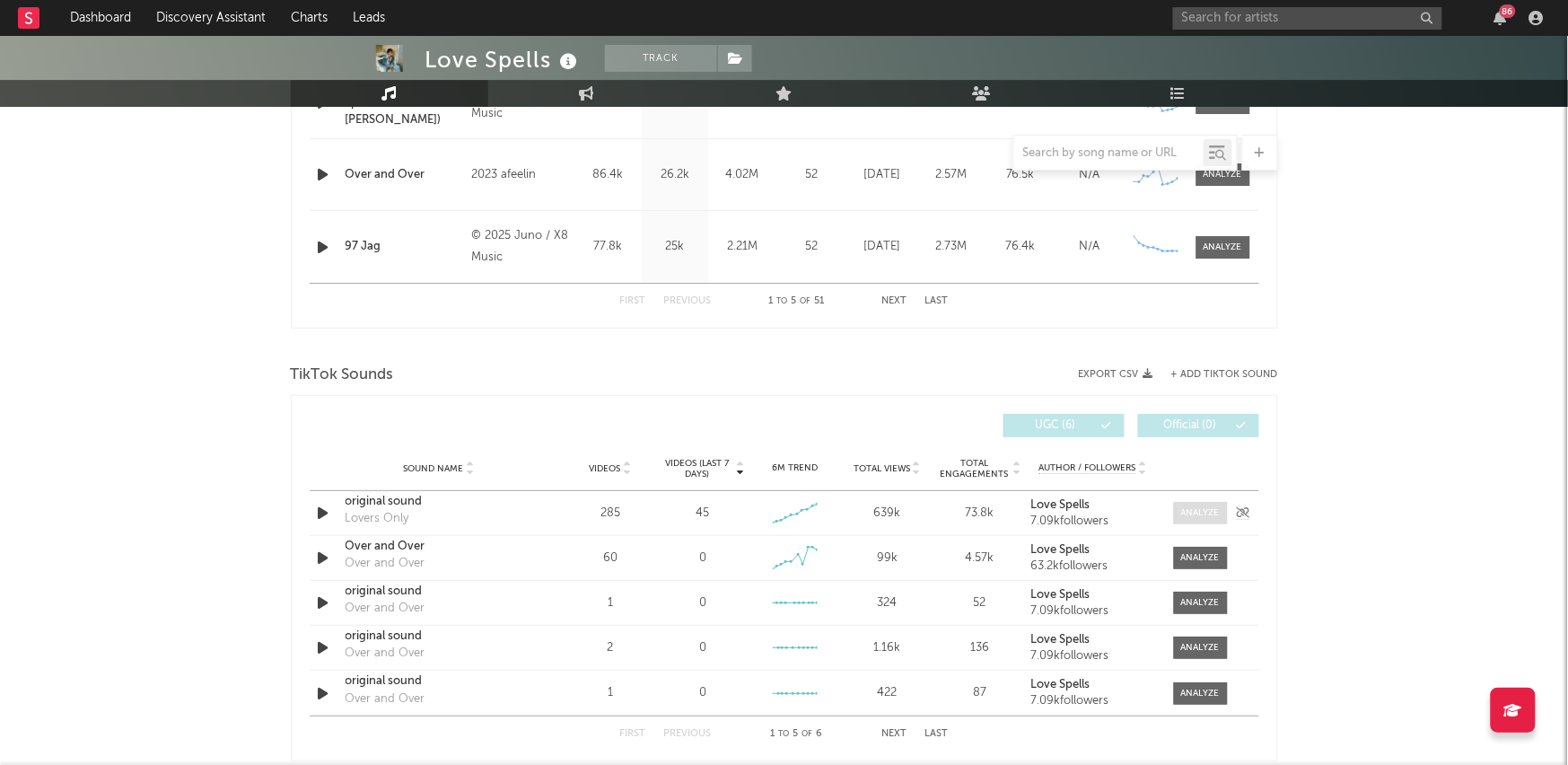
click at [1183, 509] on div at bounding box center [1200, 513] width 39 height 14
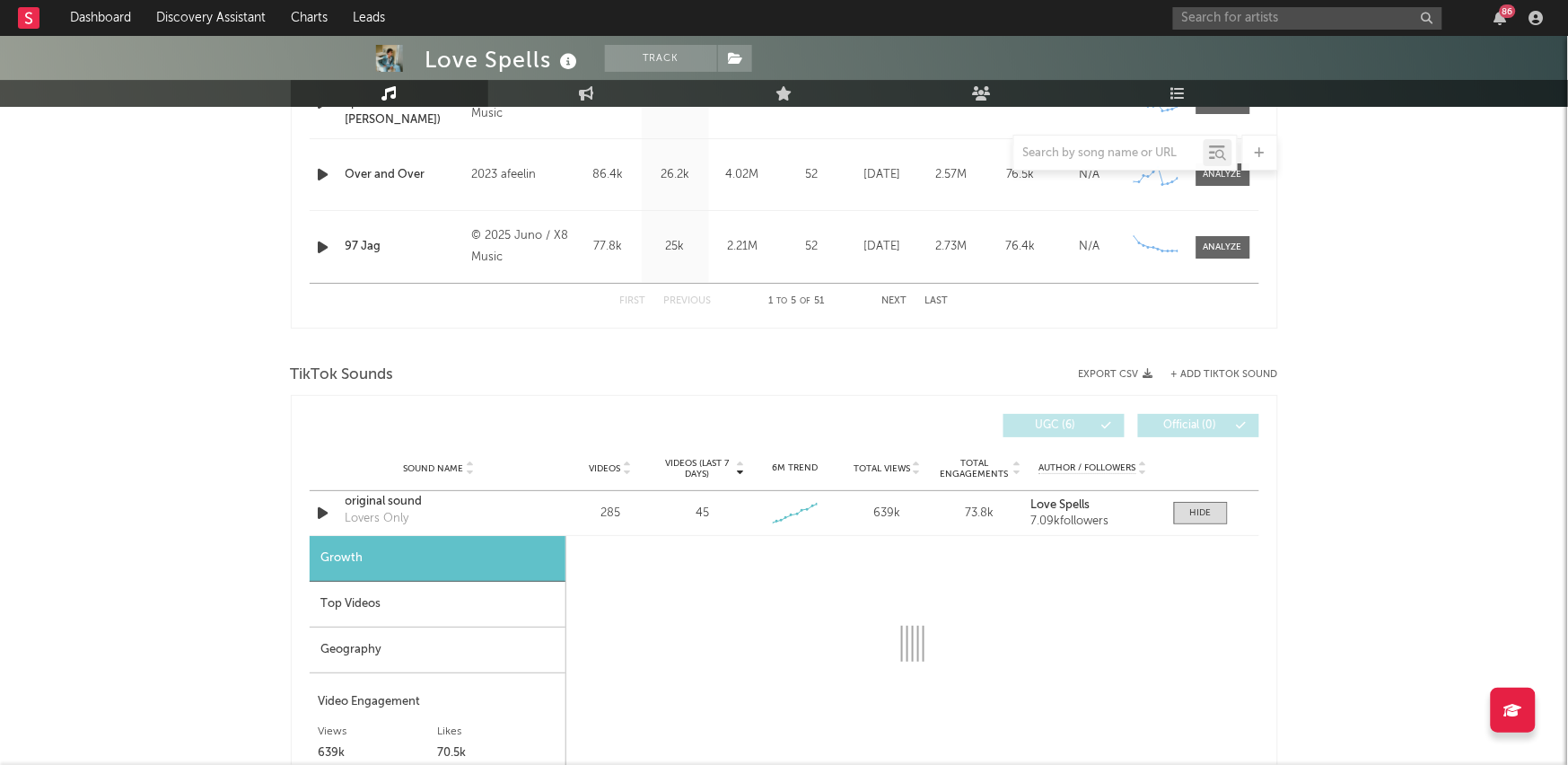
select select "6m"
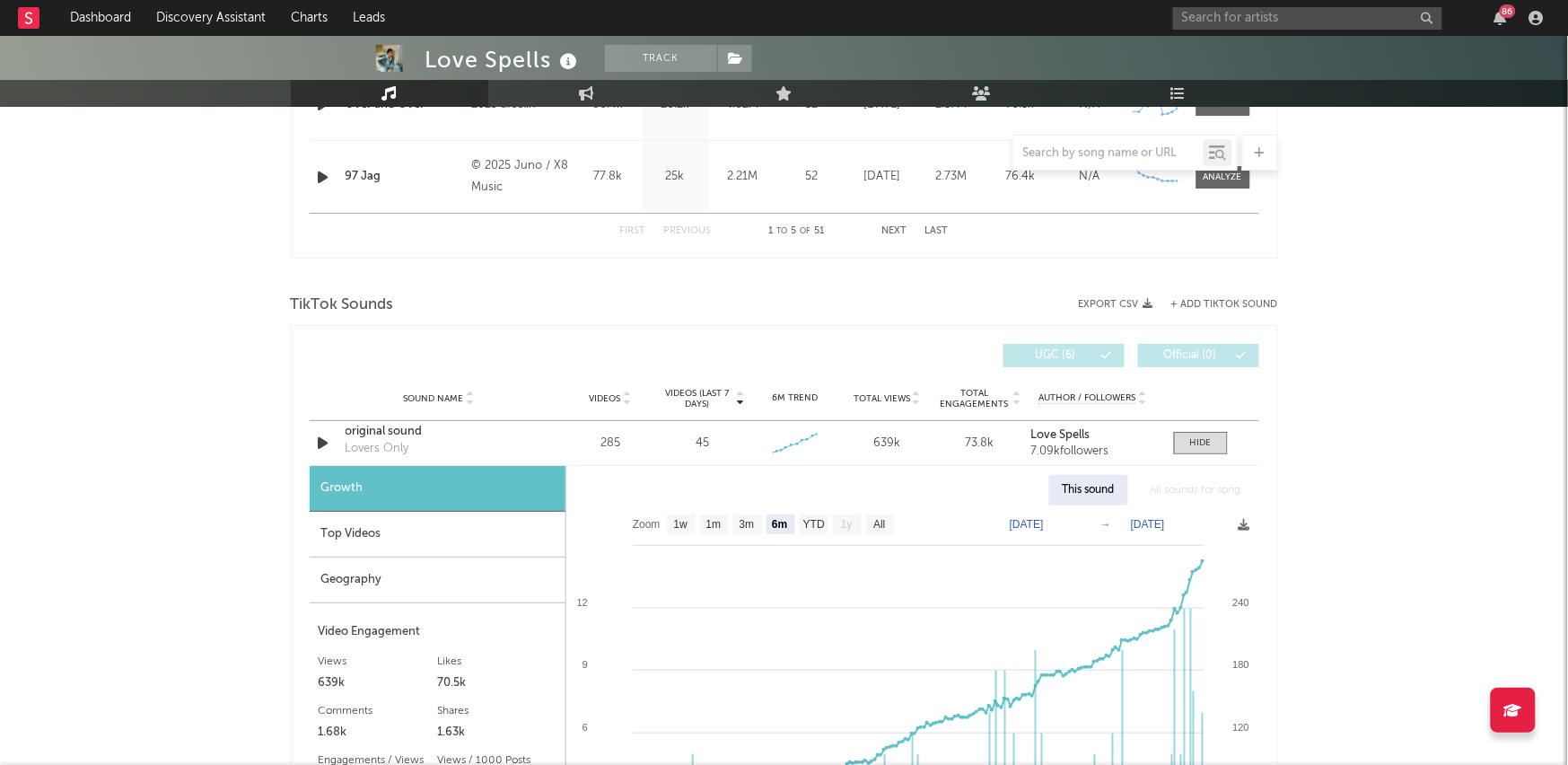
scroll to position [1980, 0]
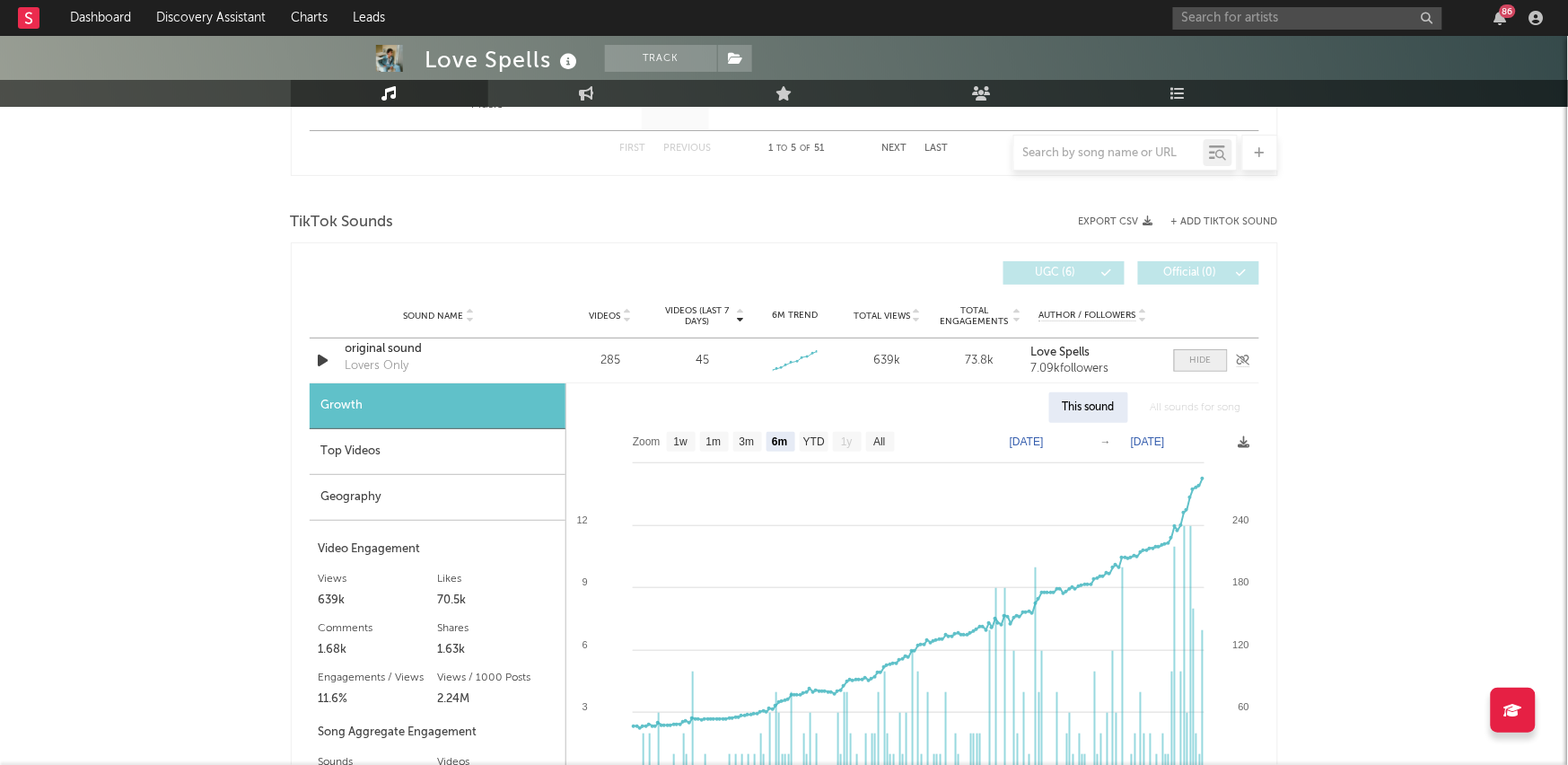
click at [1215, 356] on span at bounding box center [1200, 360] width 54 height 23
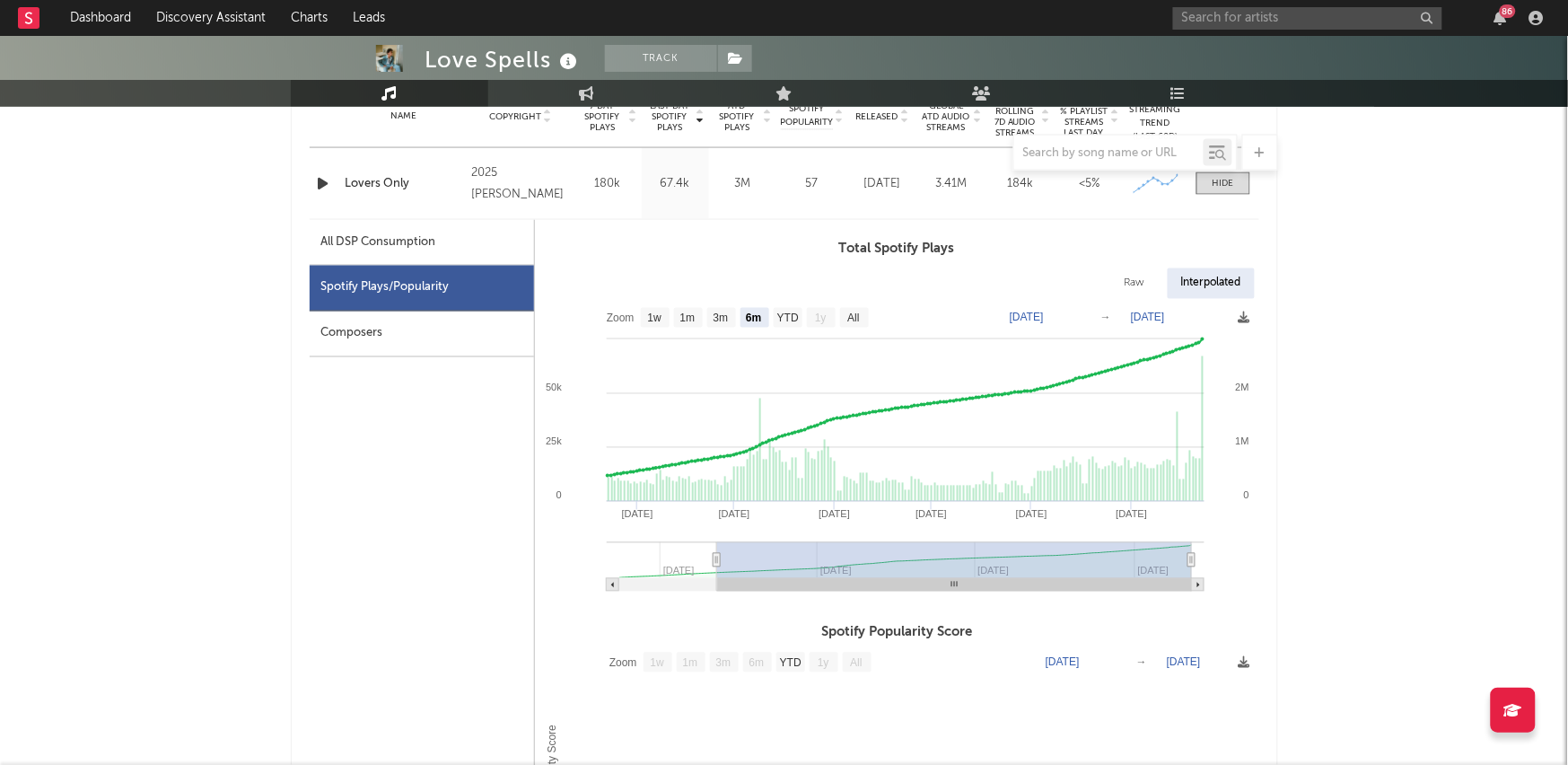
scroll to position [0, 0]
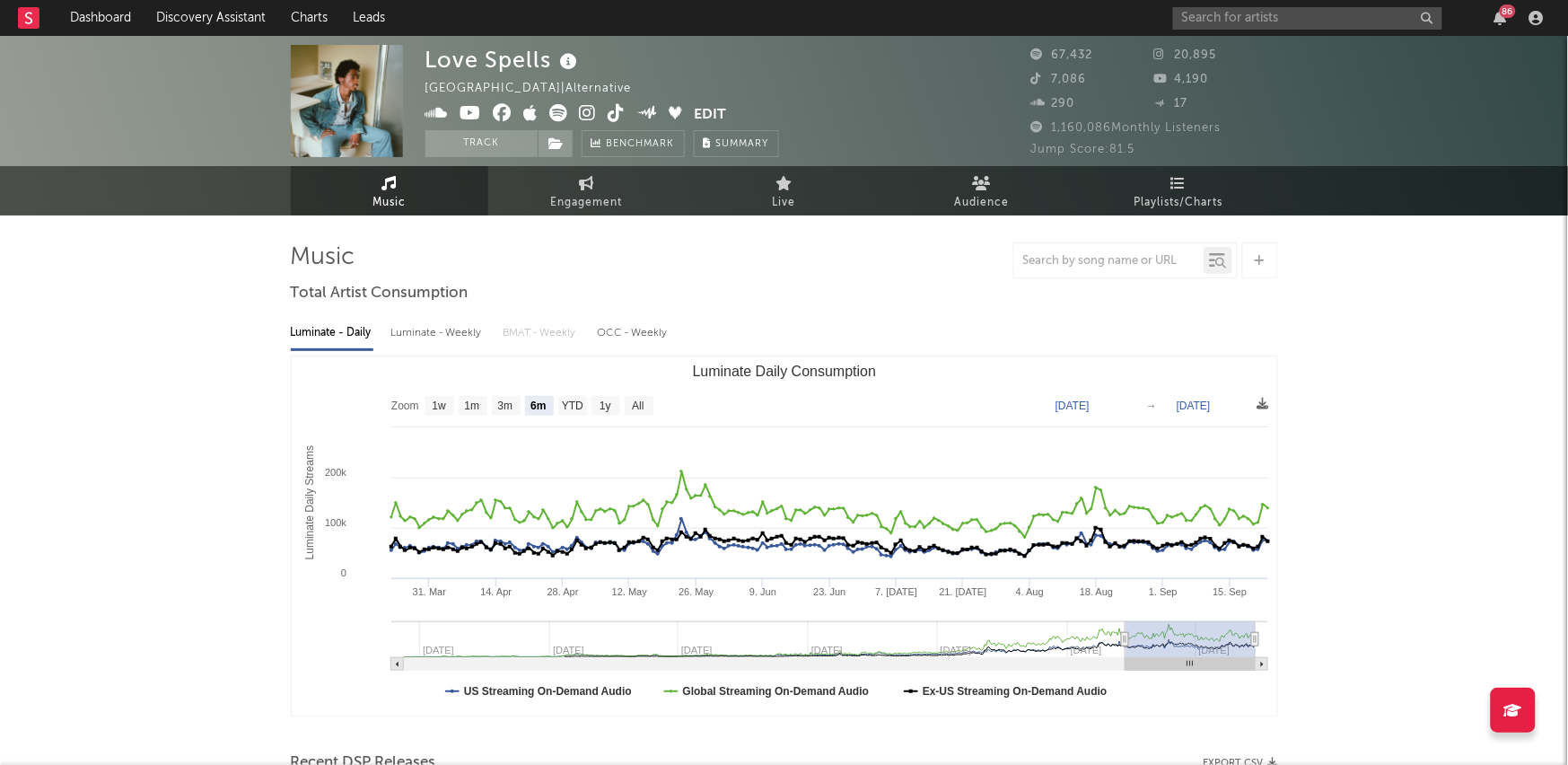
click at [621, 107] on icon at bounding box center [616, 113] width 17 height 18
click at [94, 9] on link "Dashboard" at bounding box center [100, 18] width 87 height 36
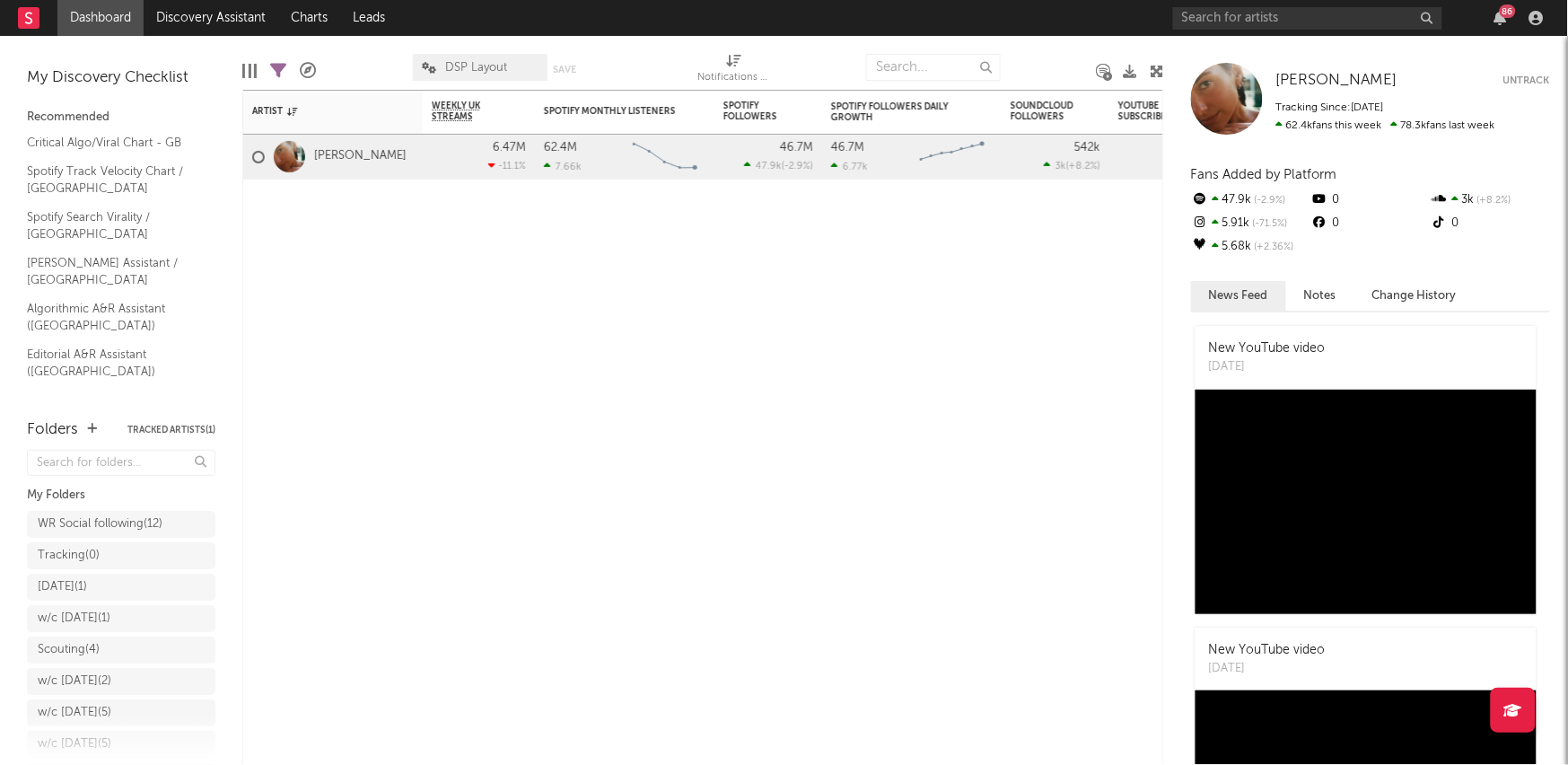
scroll to position [46, 0]
click at [80, 419] on link "Shazam Top 200 / GB" at bounding box center [111, 429] width 170 height 20
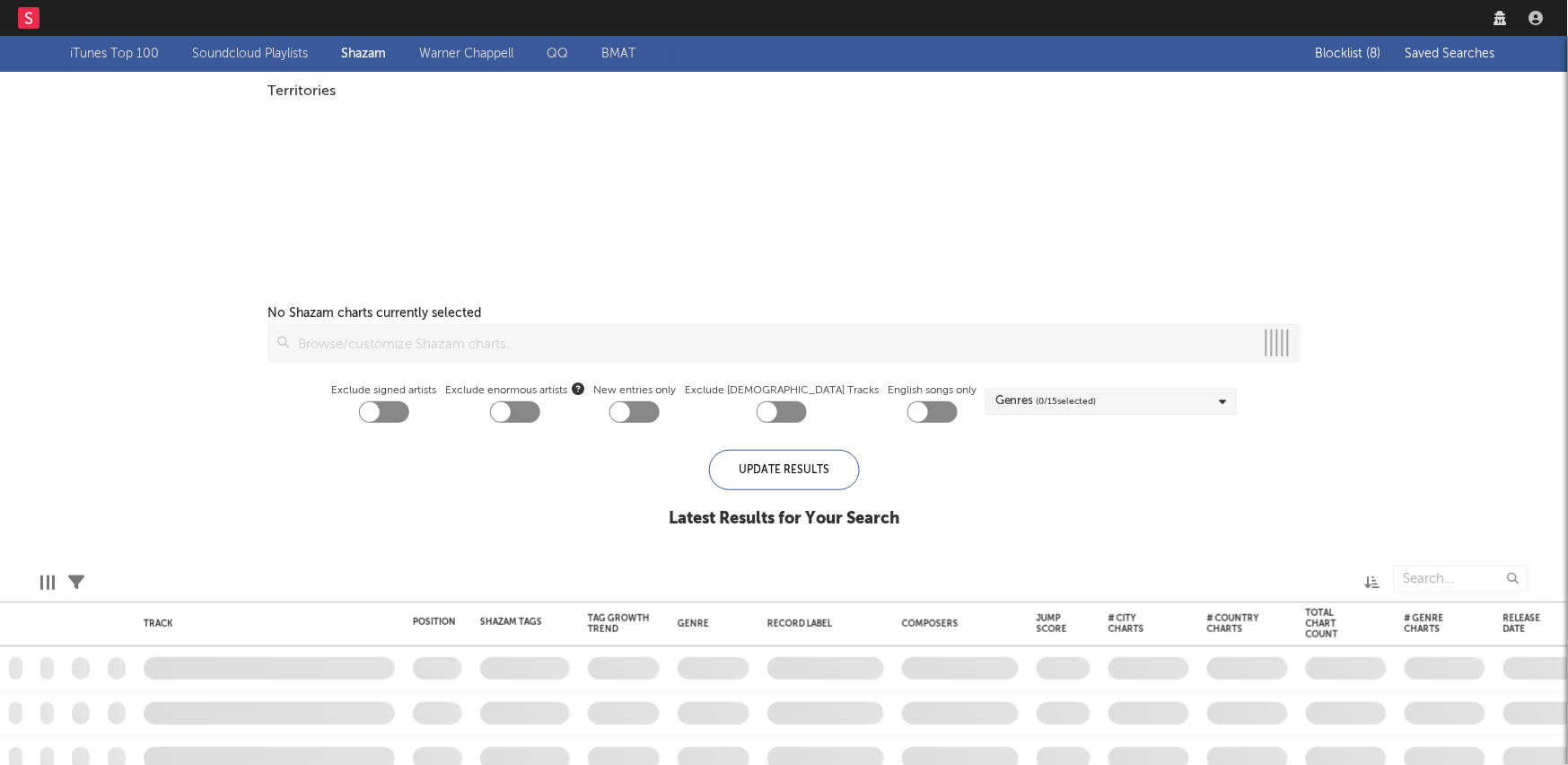
checkbox input "true"
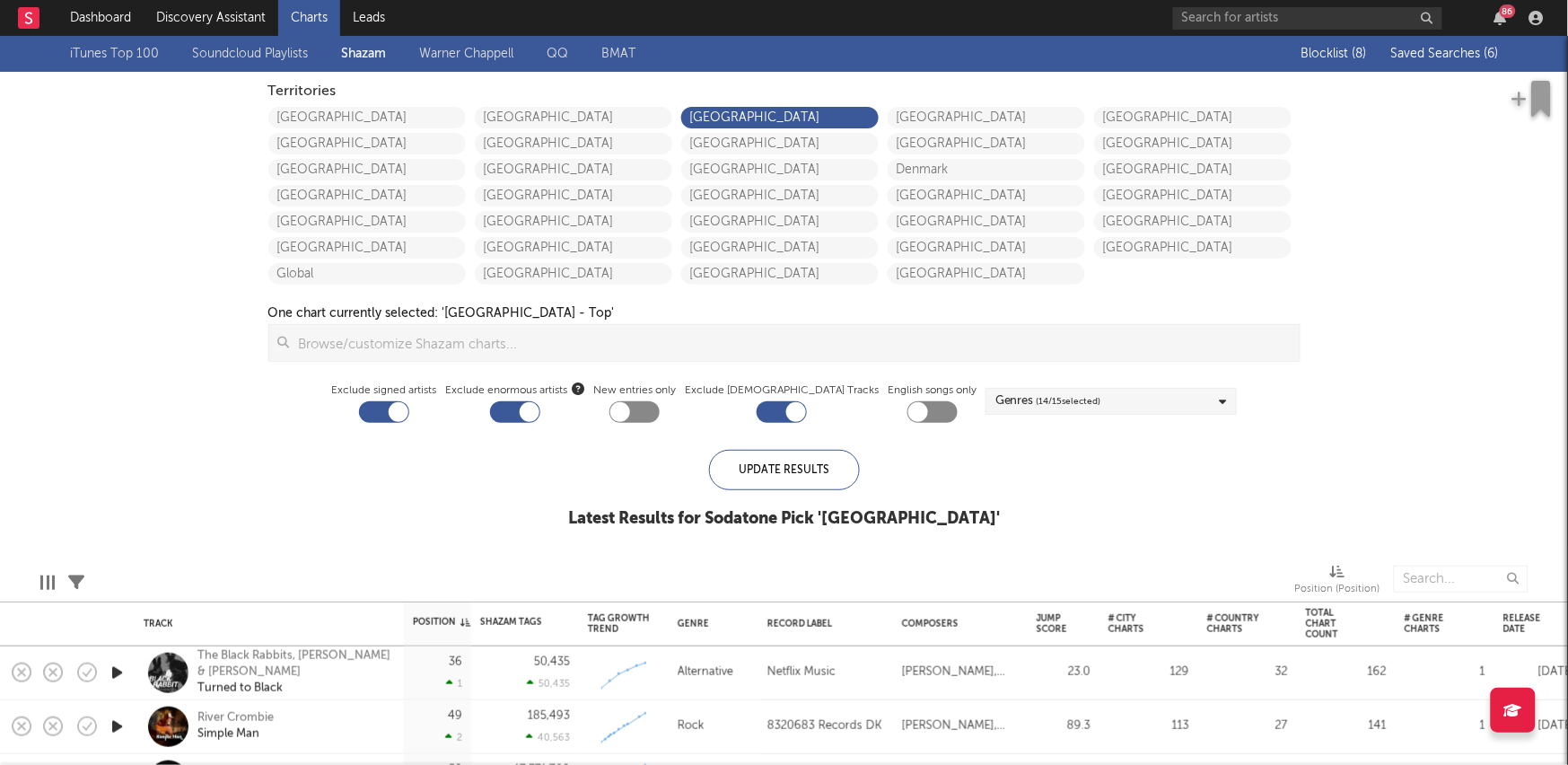
click at [1455, 56] on span "Saved Searches ( 6 )" at bounding box center [1445, 54] width 107 height 13
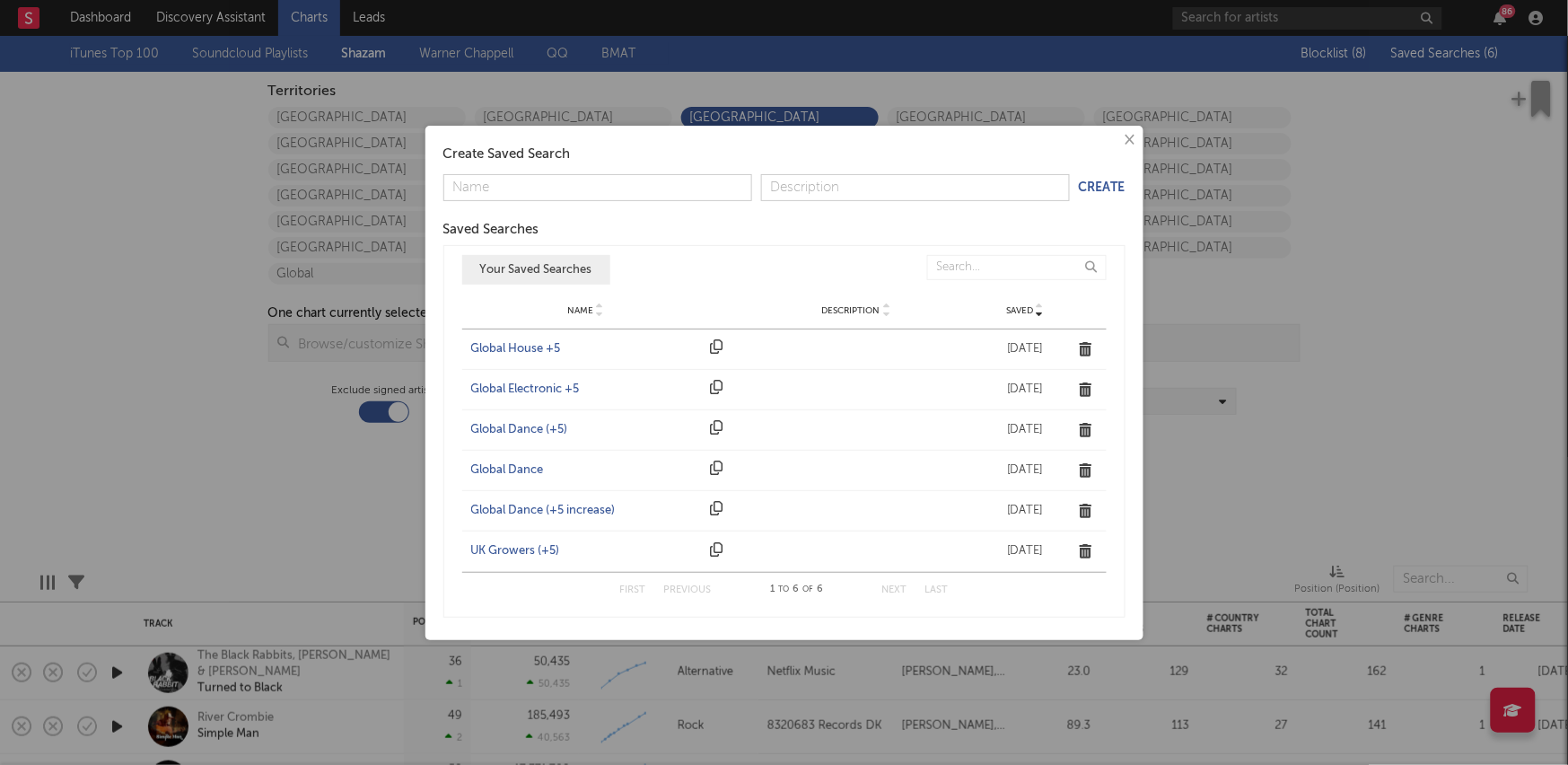
click at [513, 539] on div "Name UK Growers (+5) Description Saved Aug 12, 2022" at bounding box center [784, 551] width 644 height 41
click at [512, 548] on div "UK Growers (+5)" at bounding box center [587, 551] width 231 height 18
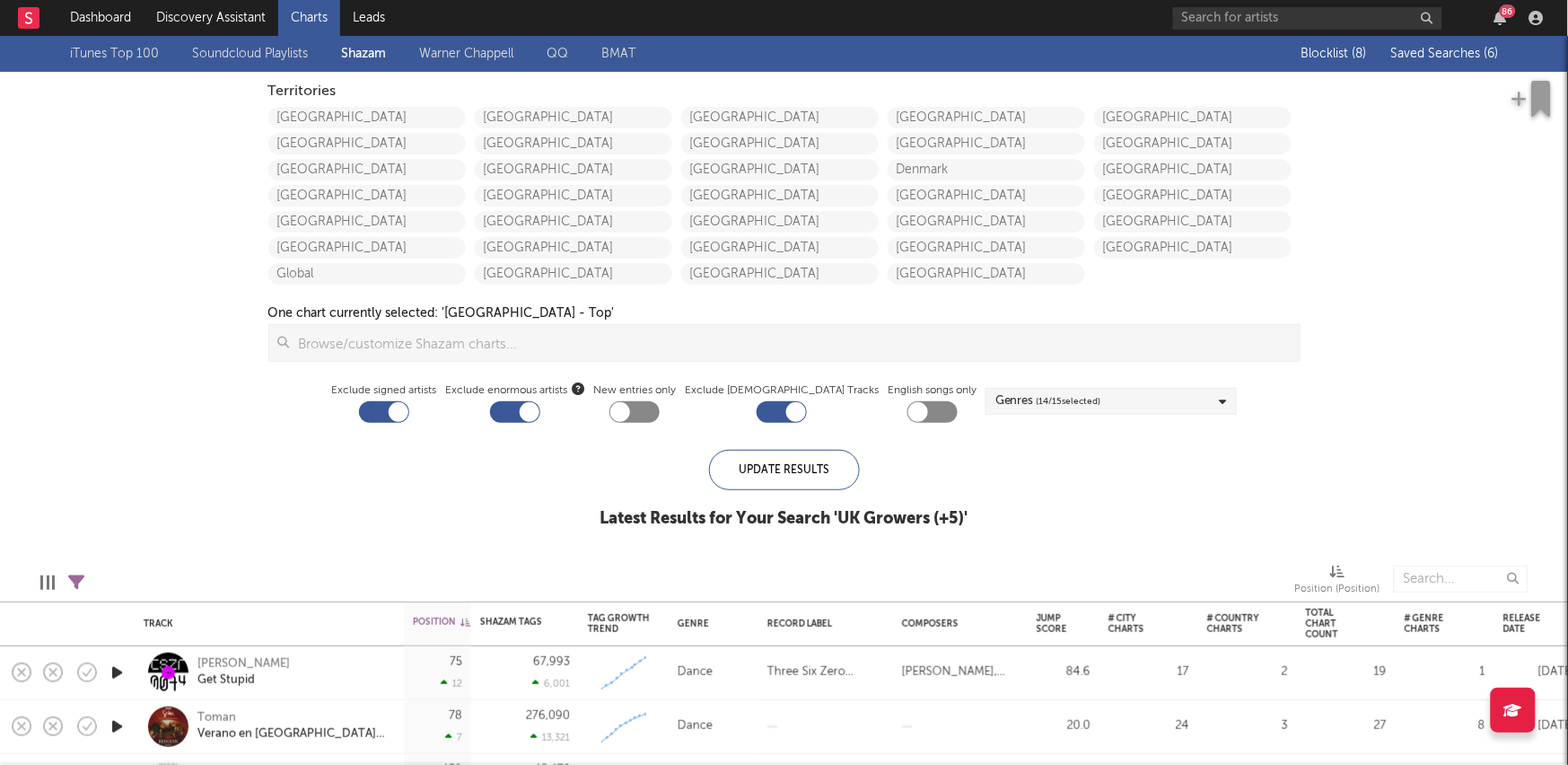
click at [1443, 48] on span "Saved Searches ( 6 )" at bounding box center [1445, 54] width 107 height 13
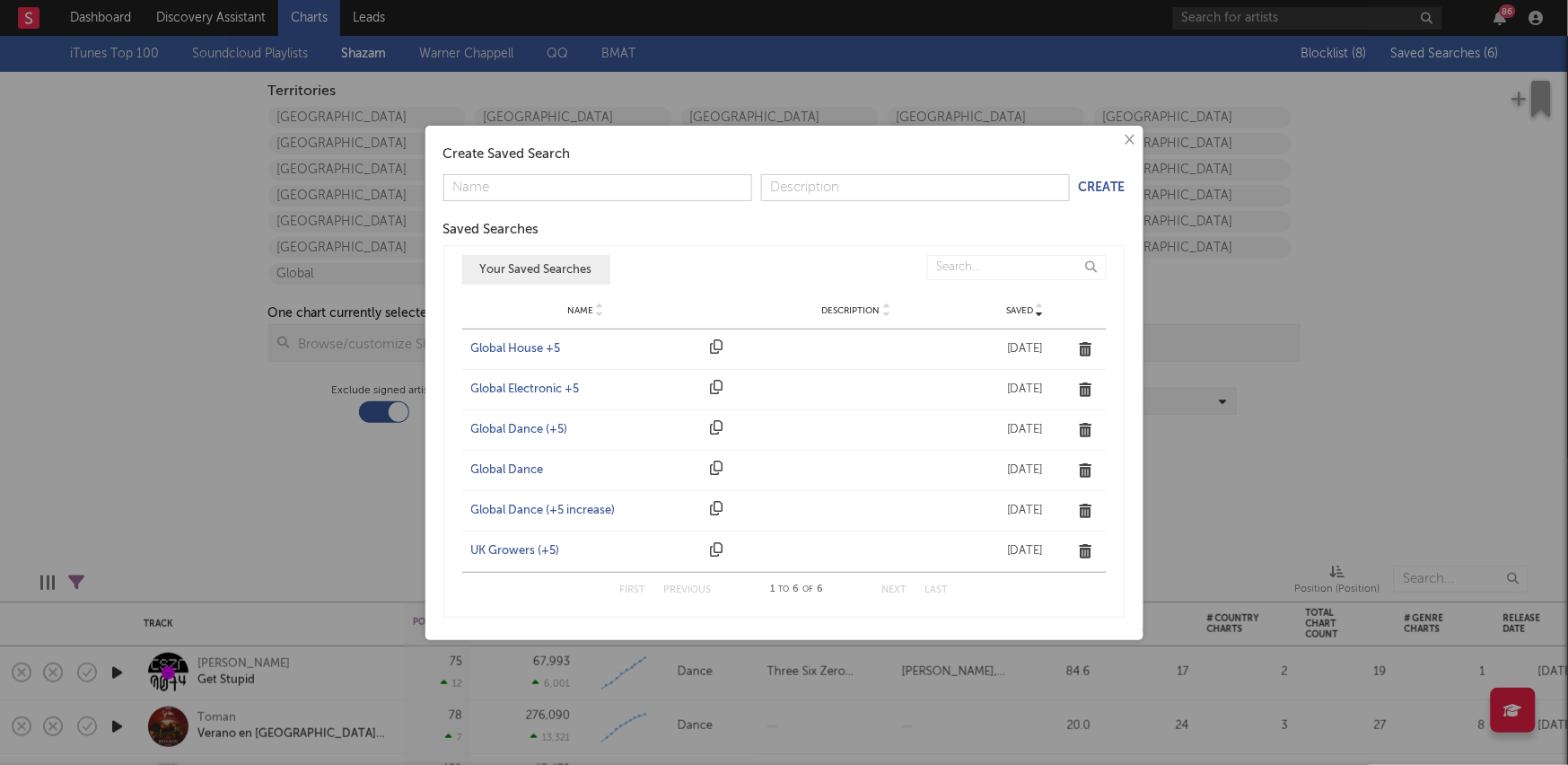
click at [527, 422] on div "Global Dance (+5)" at bounding box center [587, 430] width 231 height 18
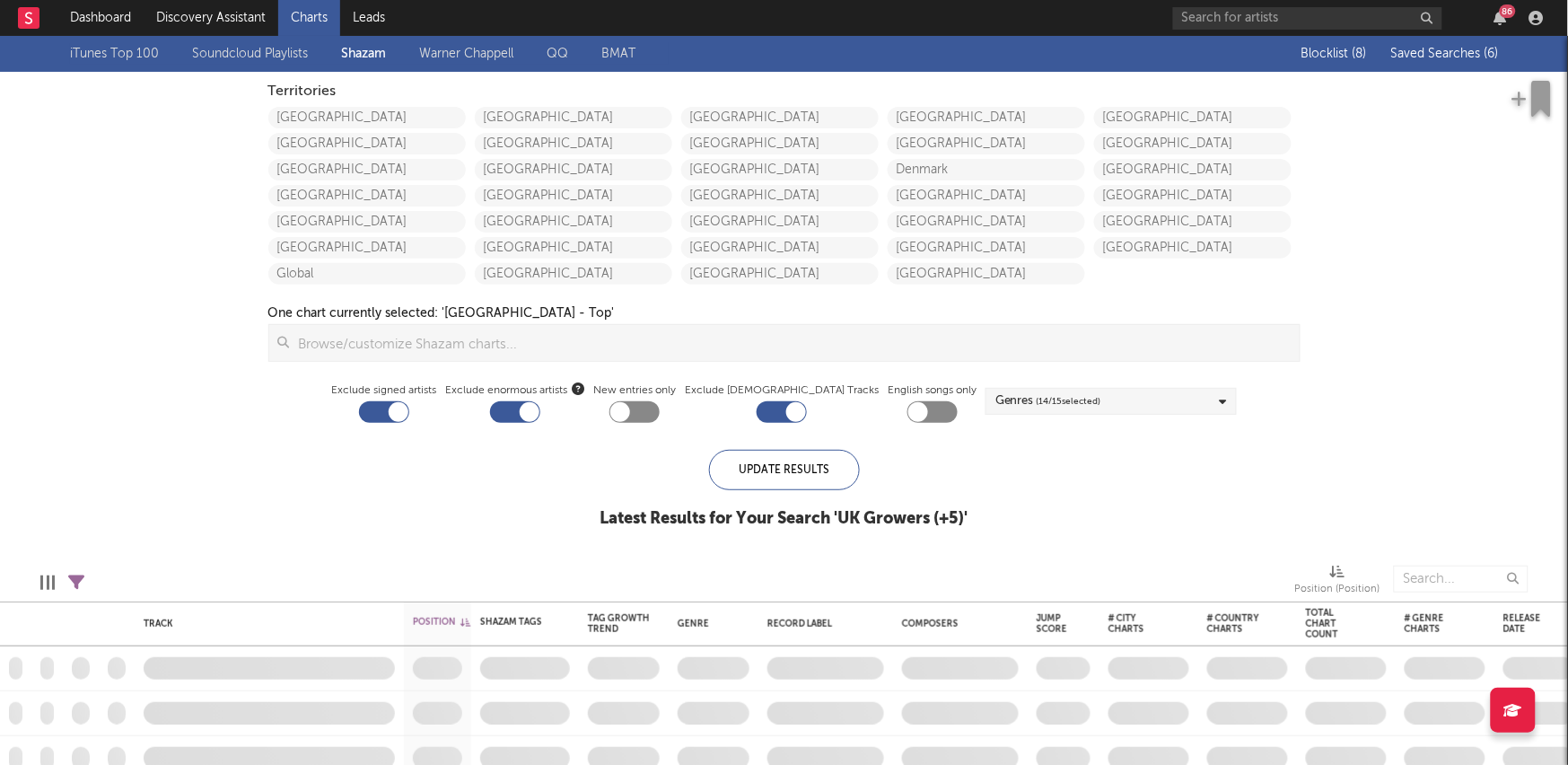
checkbox input "true"
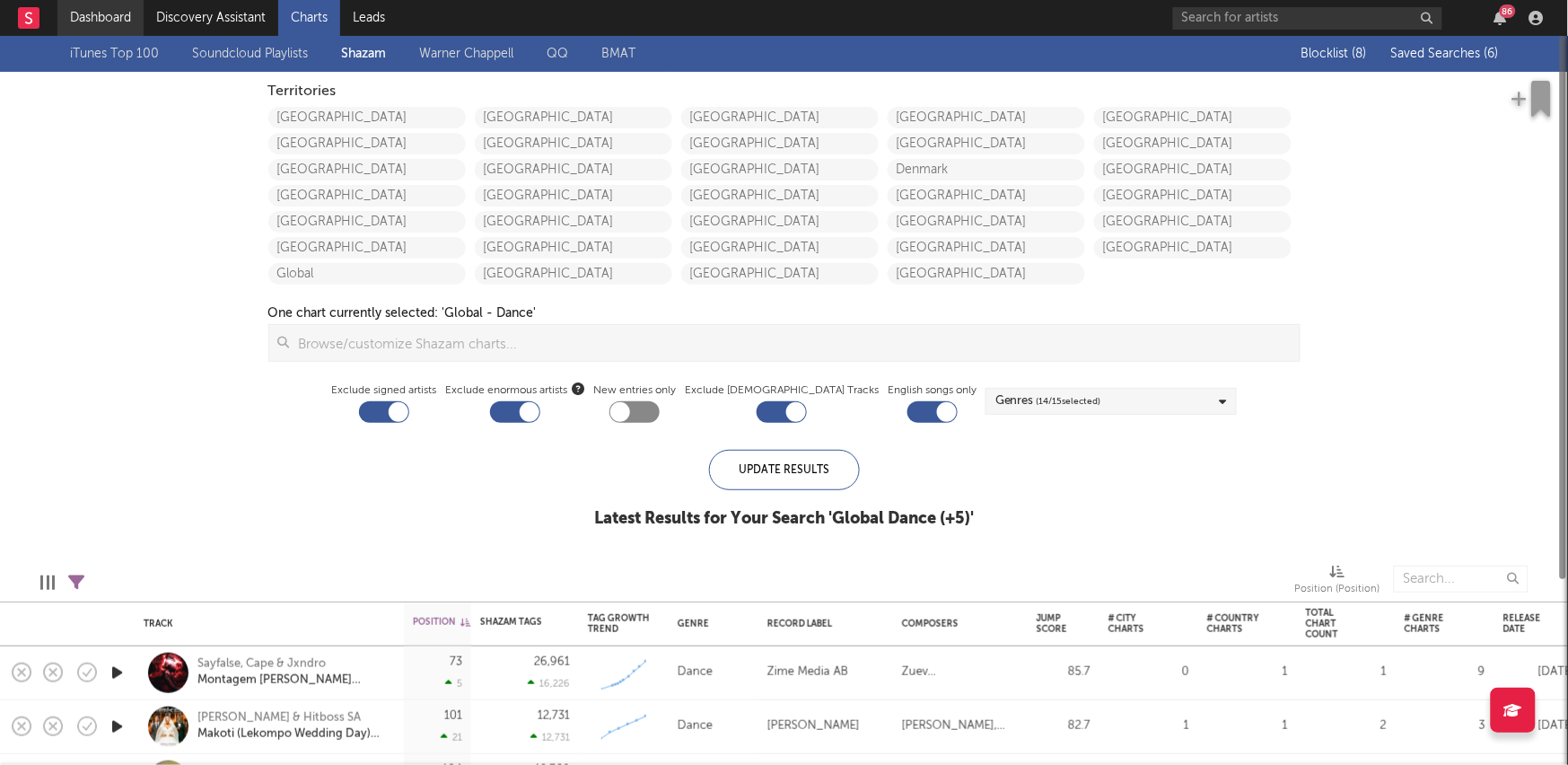
click at [102, 22] on link "Dashboard" at bounding box center [100, 18] width 87 height 36
